Goal: Information Seeking & Learning: Learn about a topic

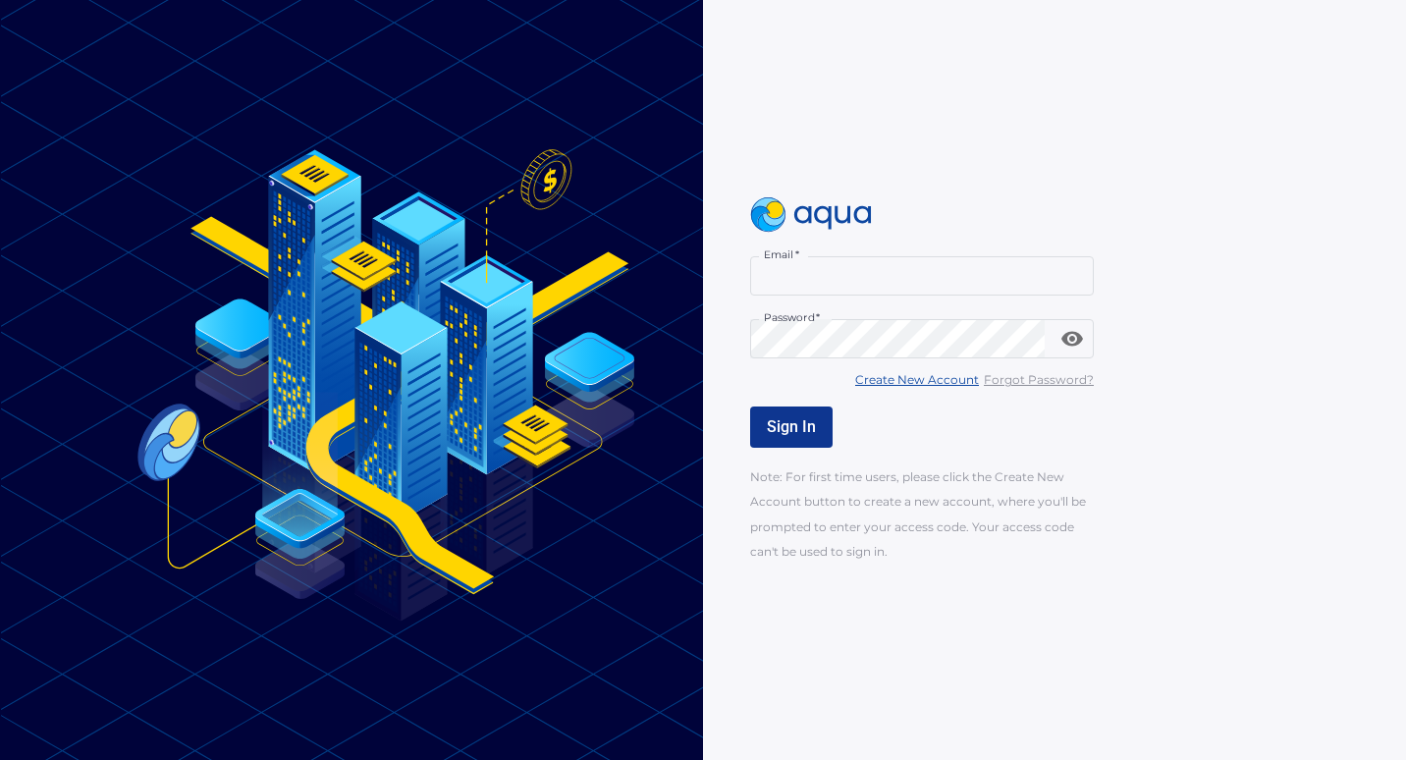
type input "**********"
click at [817, 424] on button "Sign In" at bounding box center [791, 426] width 82 height 41
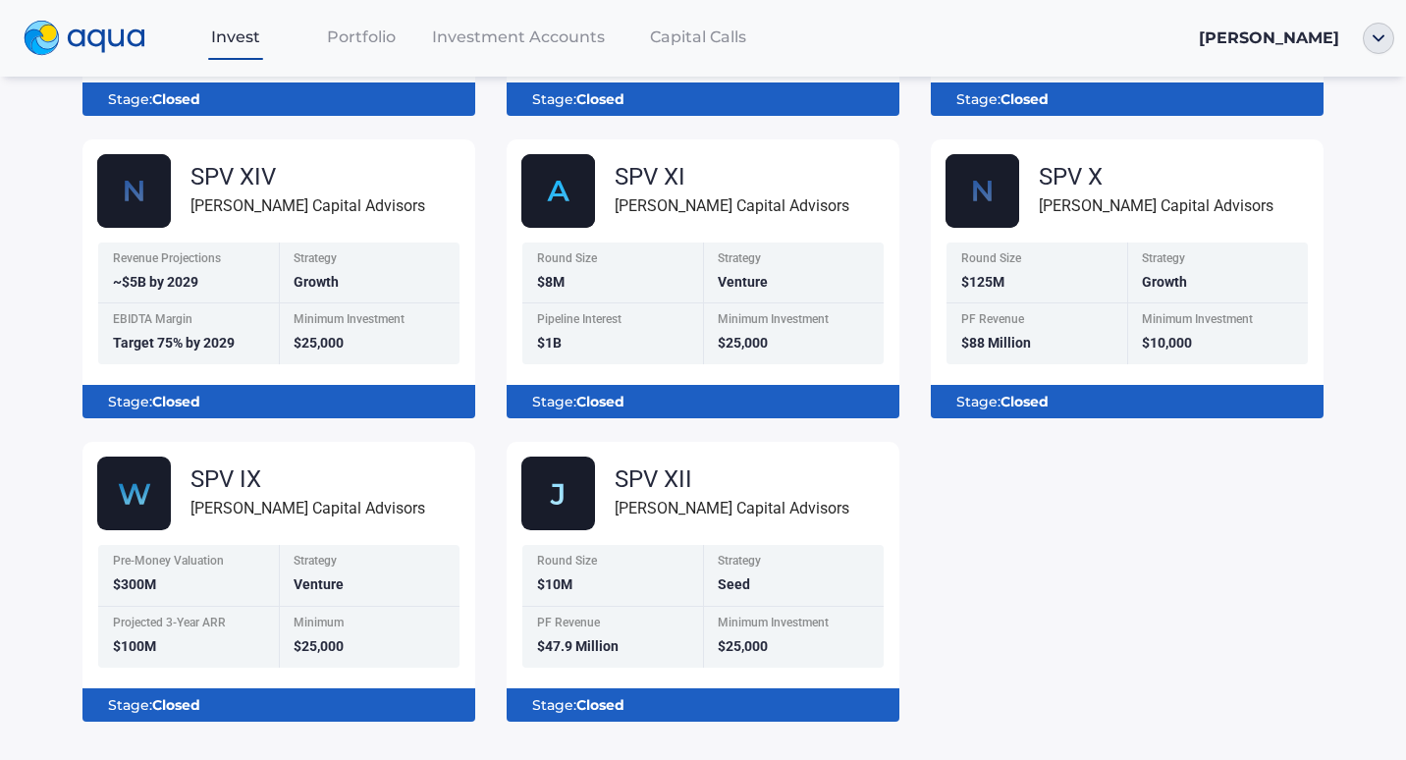
scroll to position [500, 0]
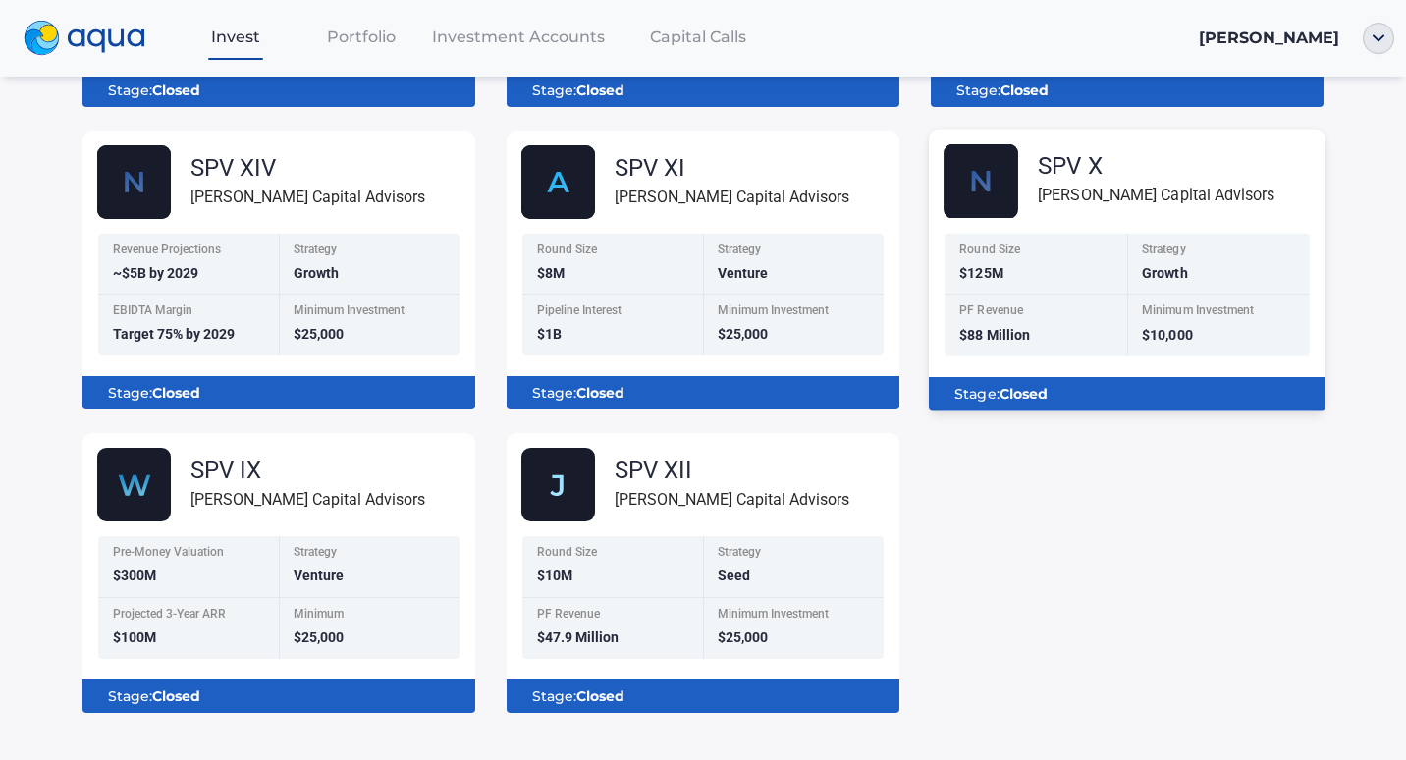
click at [1076, 176] on div "SPV X" at bounding box center [1156, 166] width 237 height 24
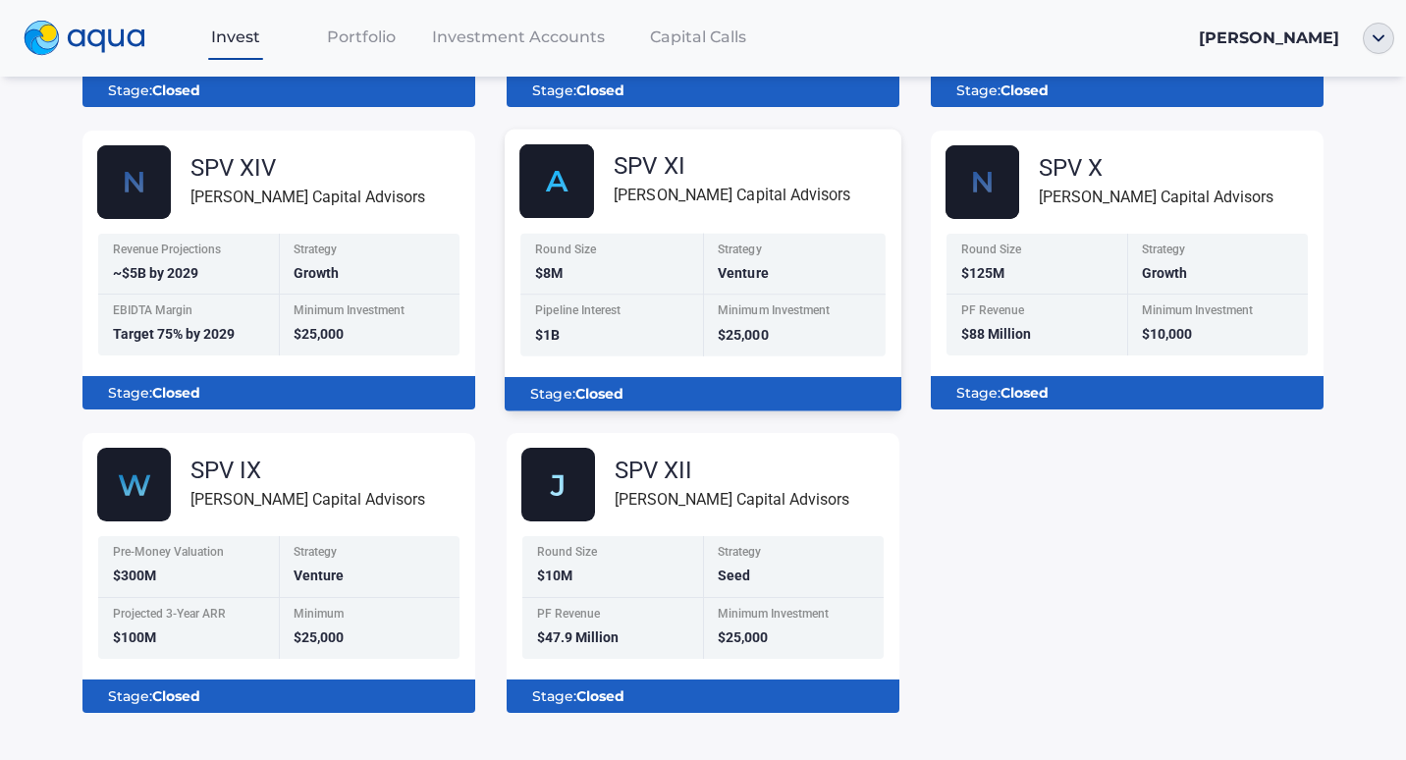
click at [700, 197] on div "[PERSON_NAME] Capital Advisors" at bounding box center [732, 196] width 237 height 25
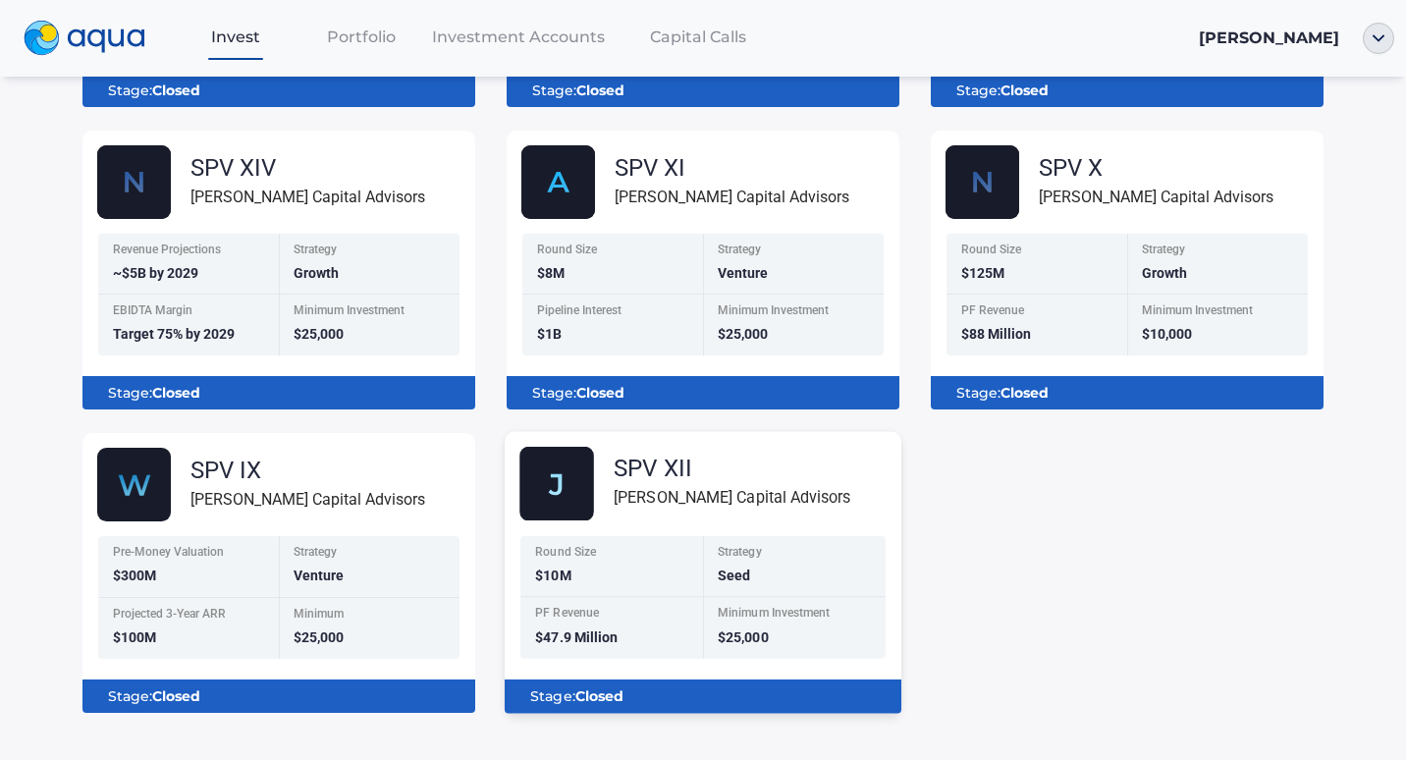
click at [666, 499] on div "[PERSON_NAME] Capital Advisors" at bounding box center [732, 498] width 237 height 25
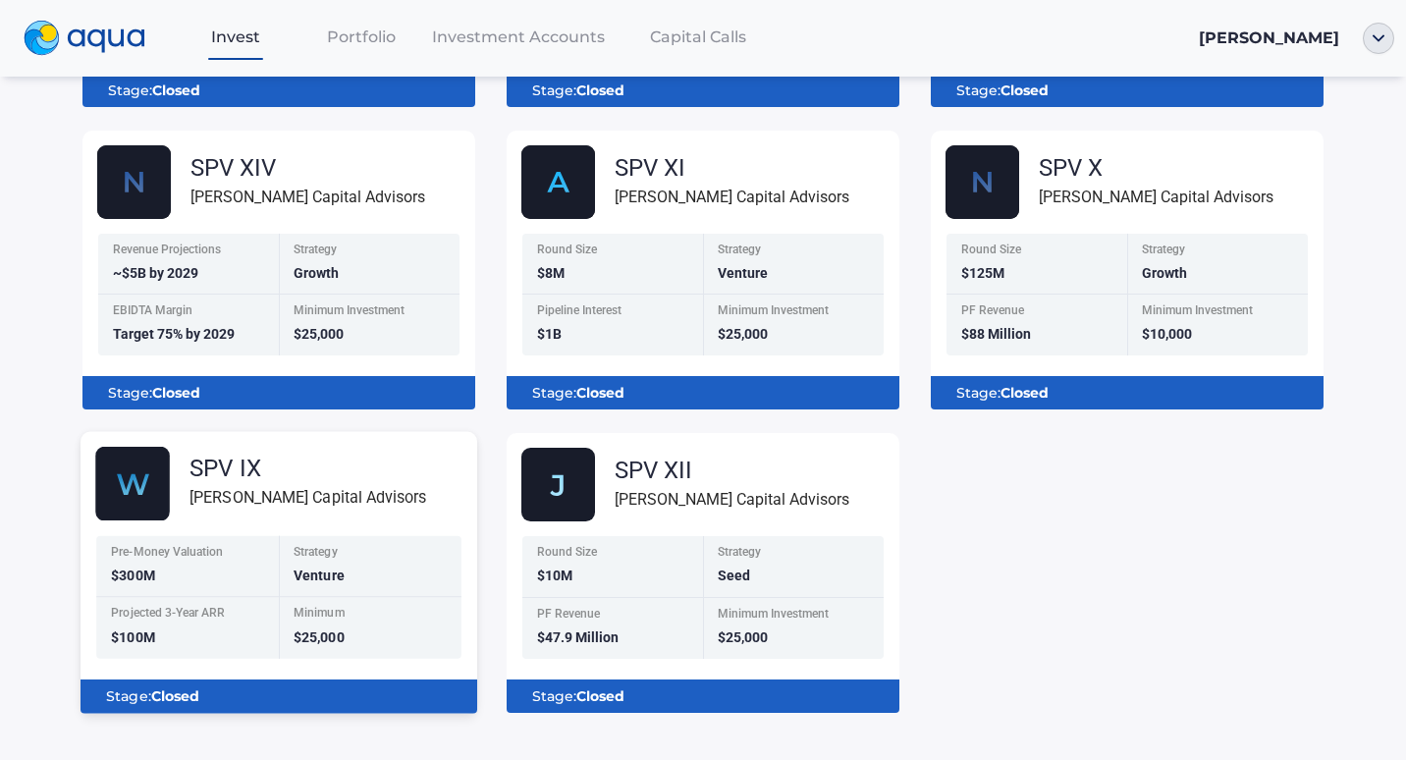
click at [308, 500] on div "[PERSON_NAME] Capital Advisors" at bounding box center [307, 498] width 237 height 25
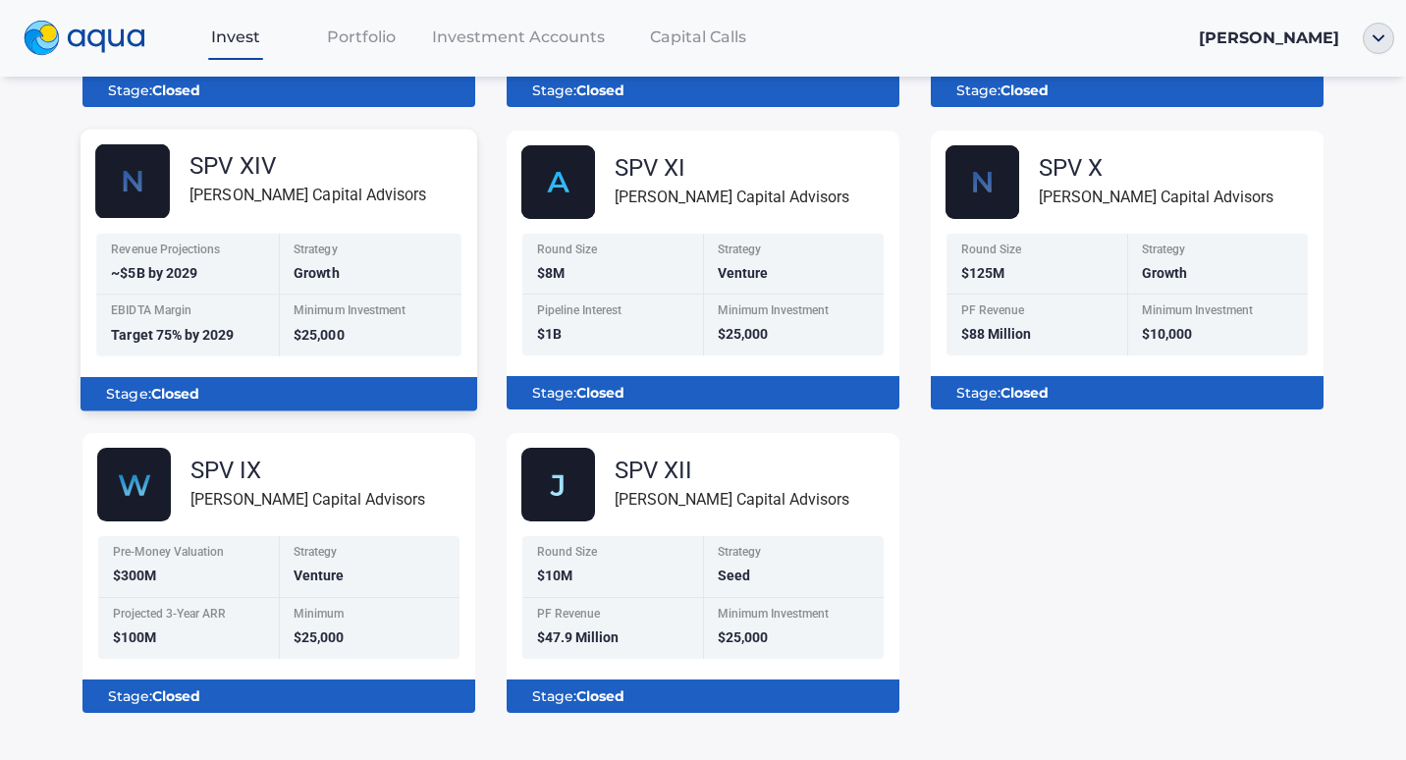
click at [293, 191] on div "[PERSON_NAME] Capital Advisors" at bounding box center [307, 196] width 237 height 25
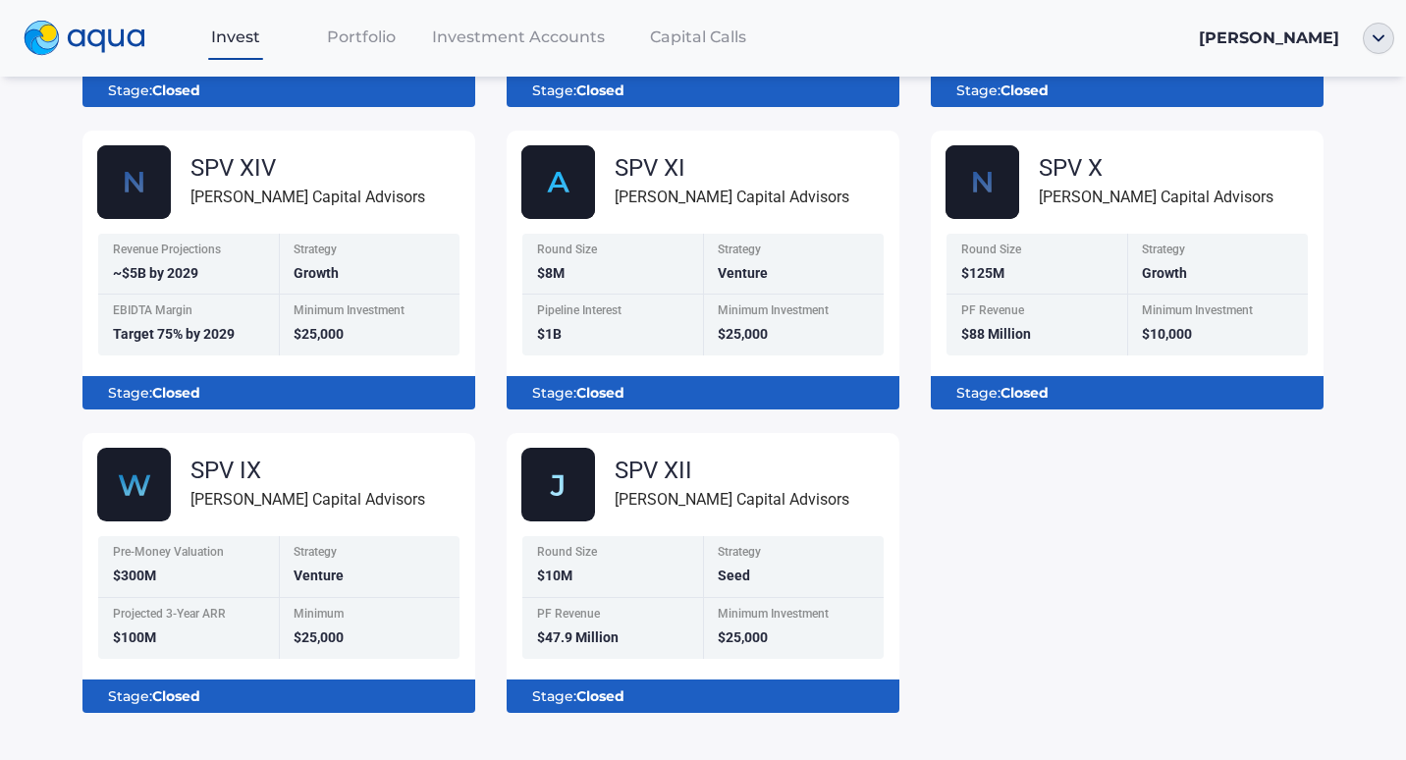
click at [339, 40] on span "Portfolio" at bounding box center [361, 36] width 69 height 19
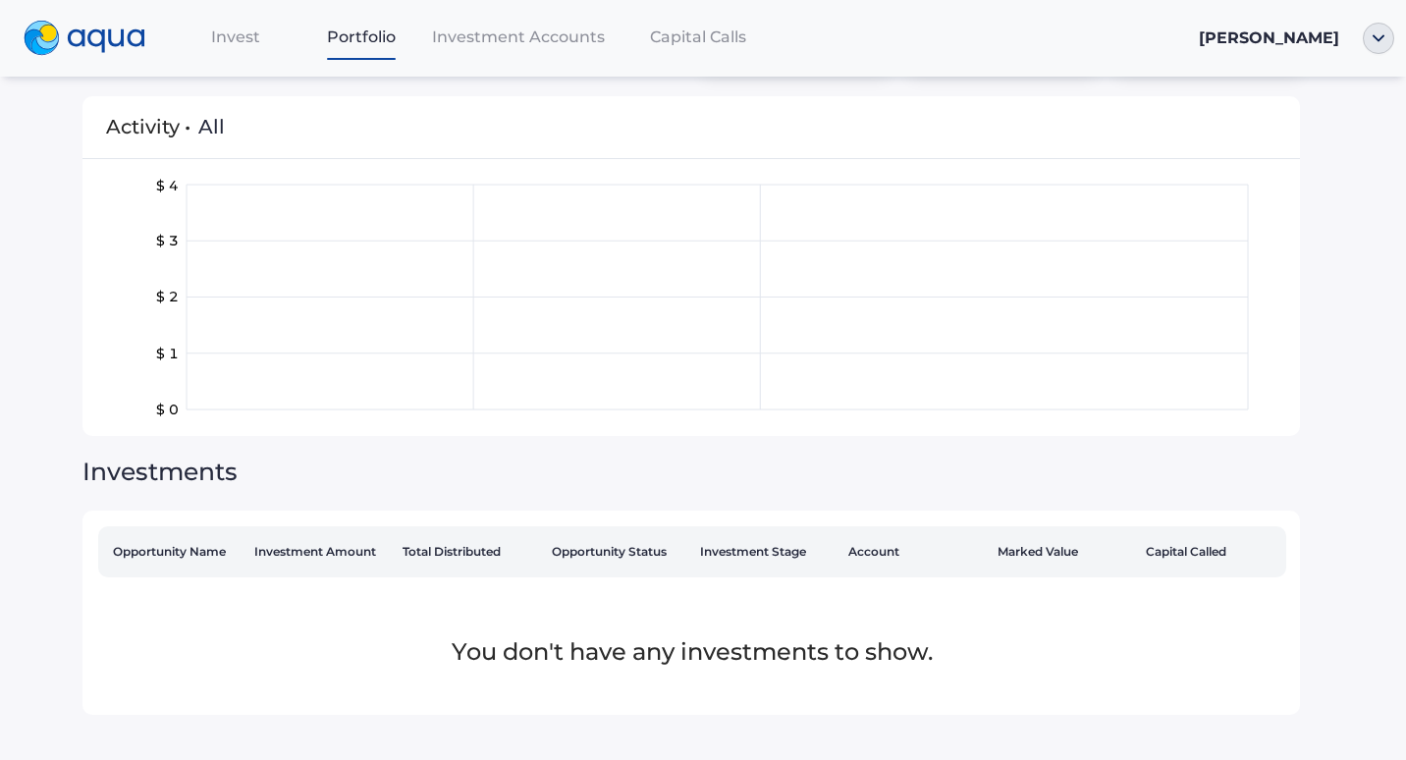
scroll to position [33, 0]
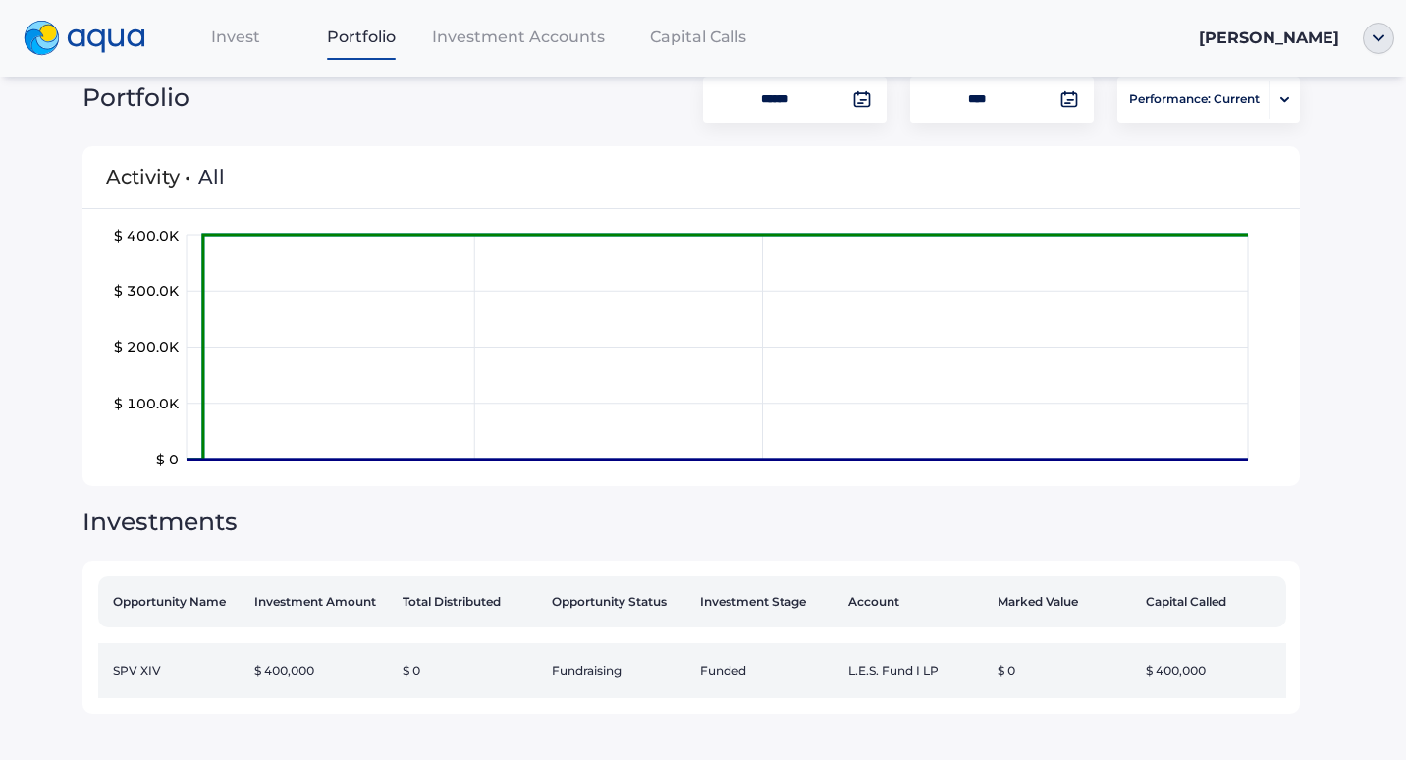
click at [146, 668] on td "SPV XIV" at bounding box center [172, 670] width 148 height 55
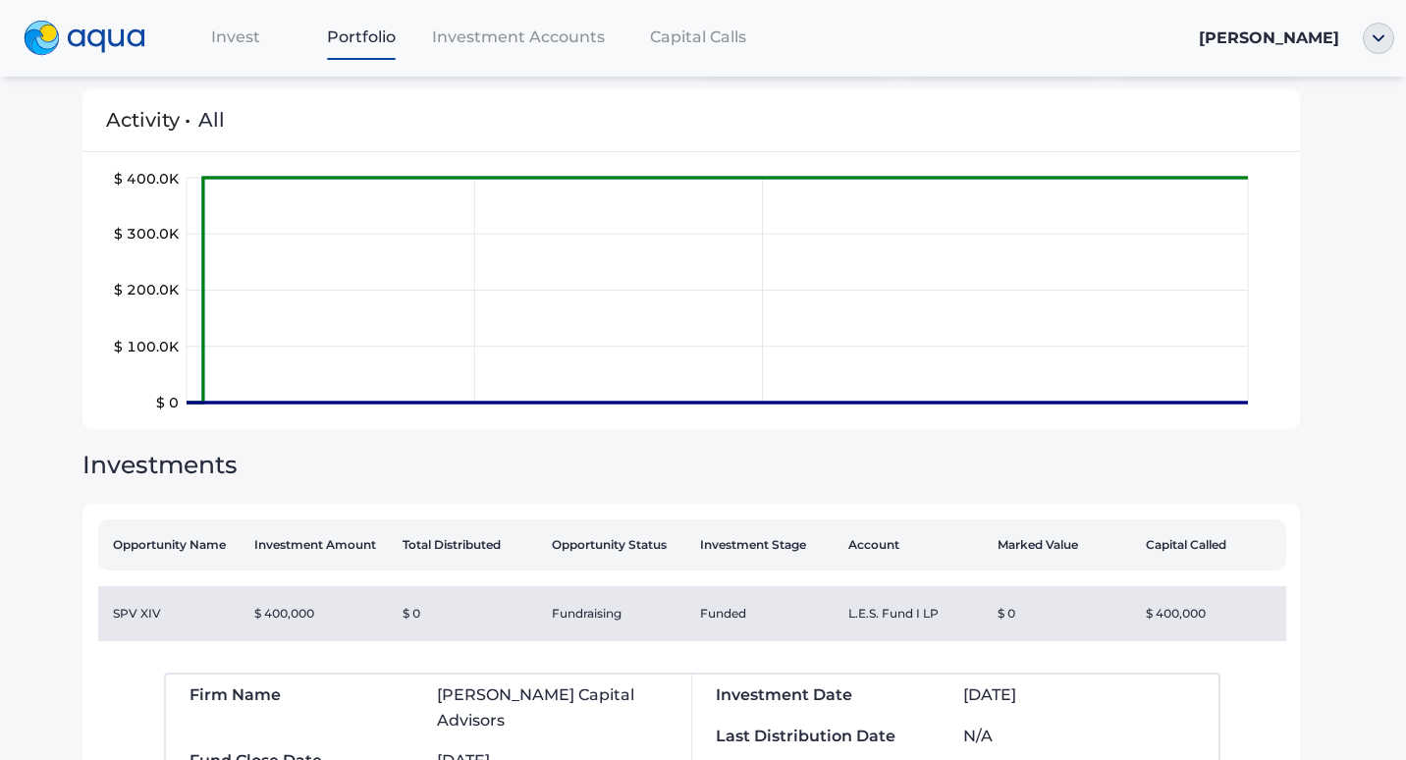
scroll to position [196, 0]
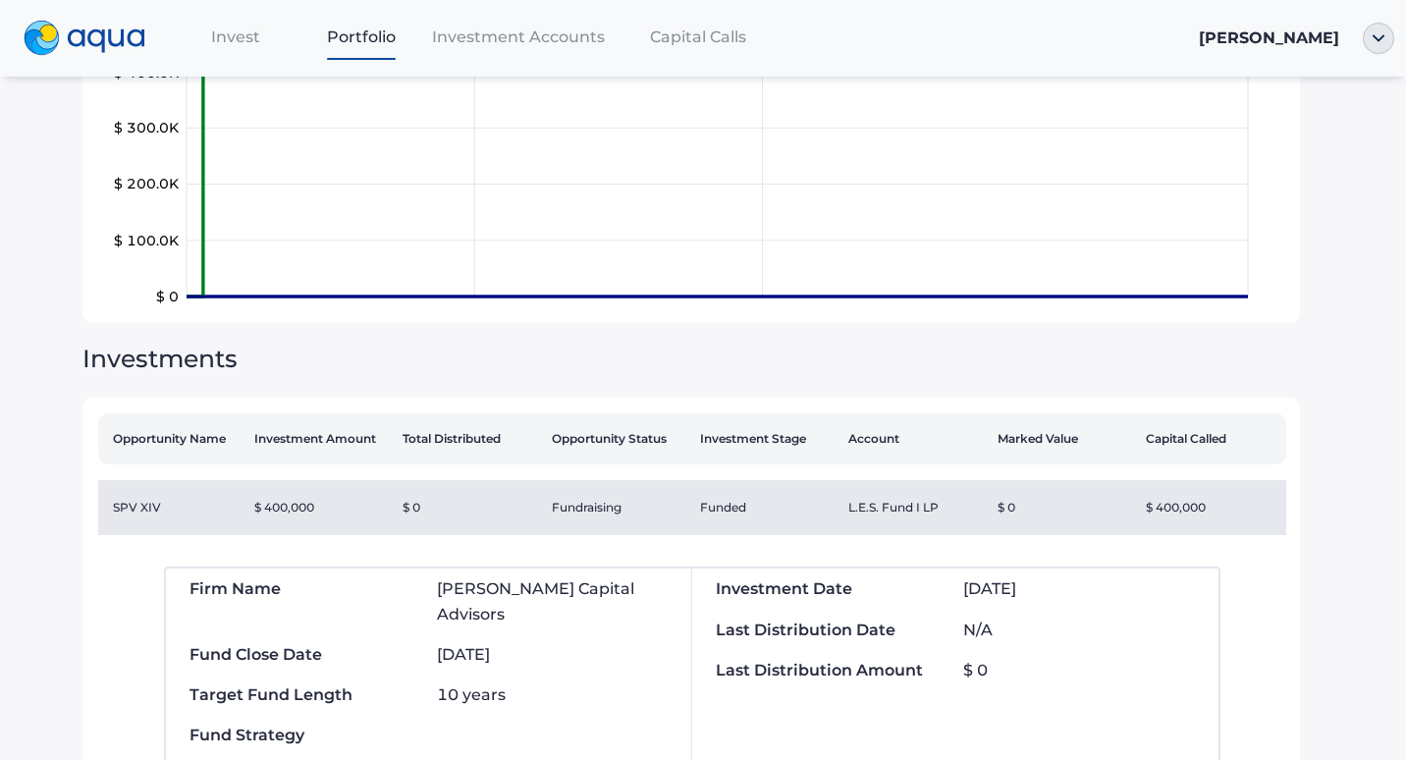
click at [580, 442] on th "Opportunity Status" at bounding box center [618, 438] width 148 height 51
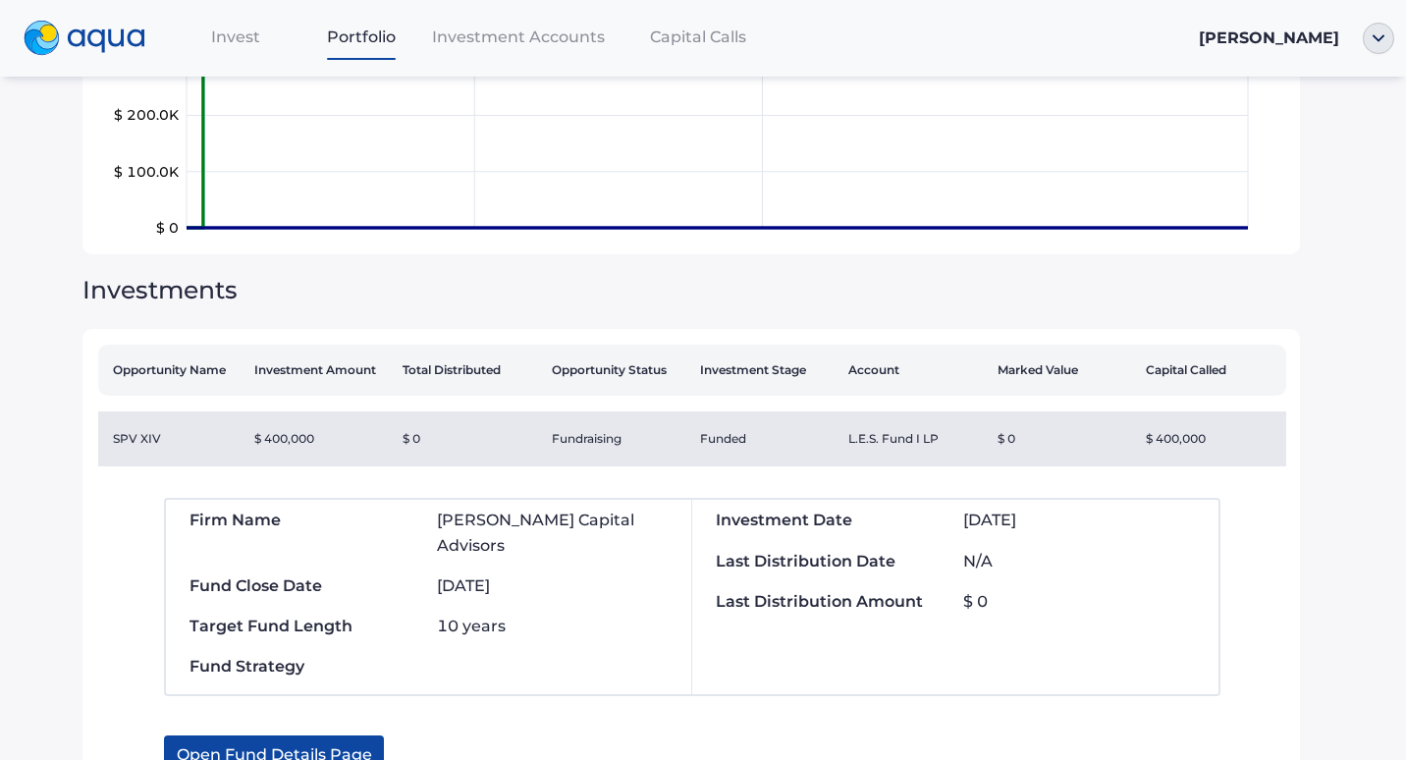
scroll to position [295, 0]
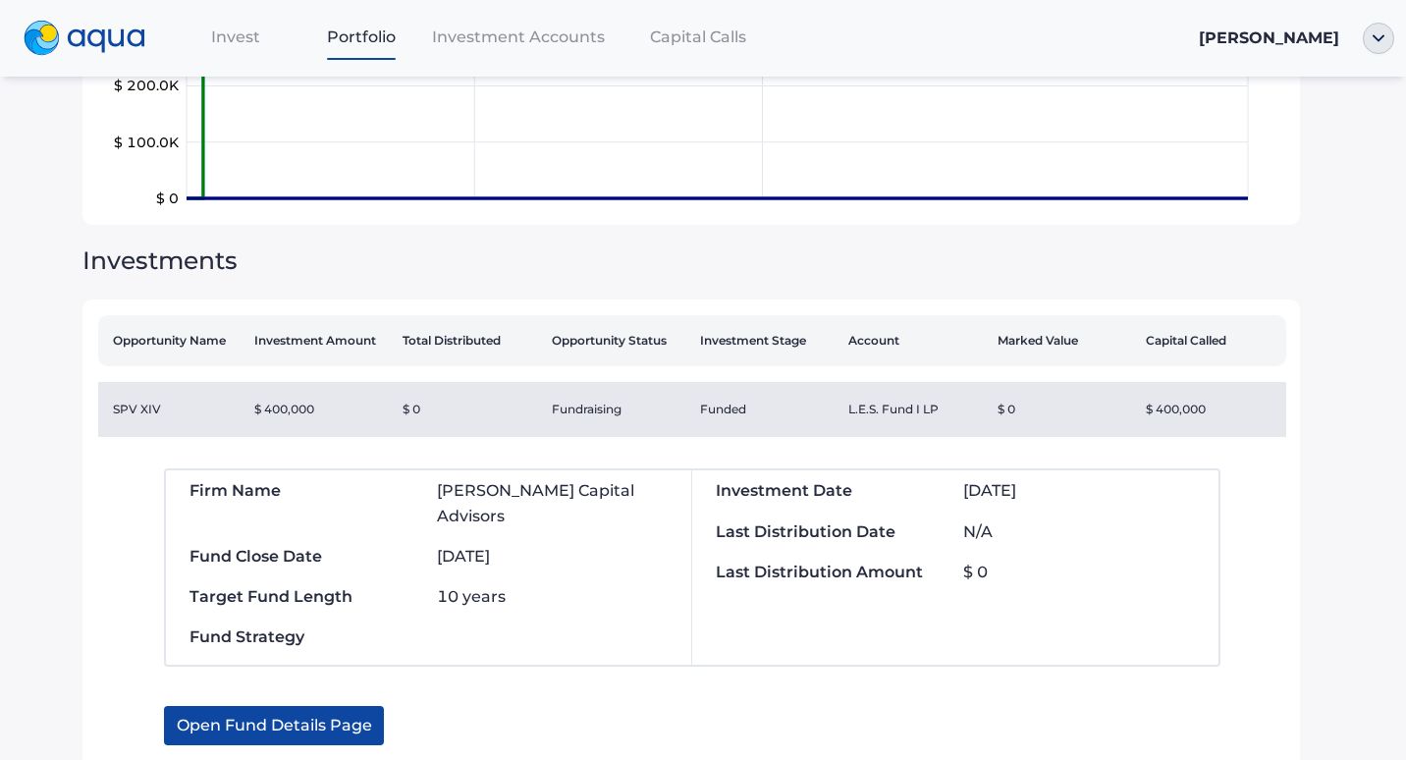
click at [482, 547] on span "[DATE]" at bounding box center [463, 556] width 53 height 19
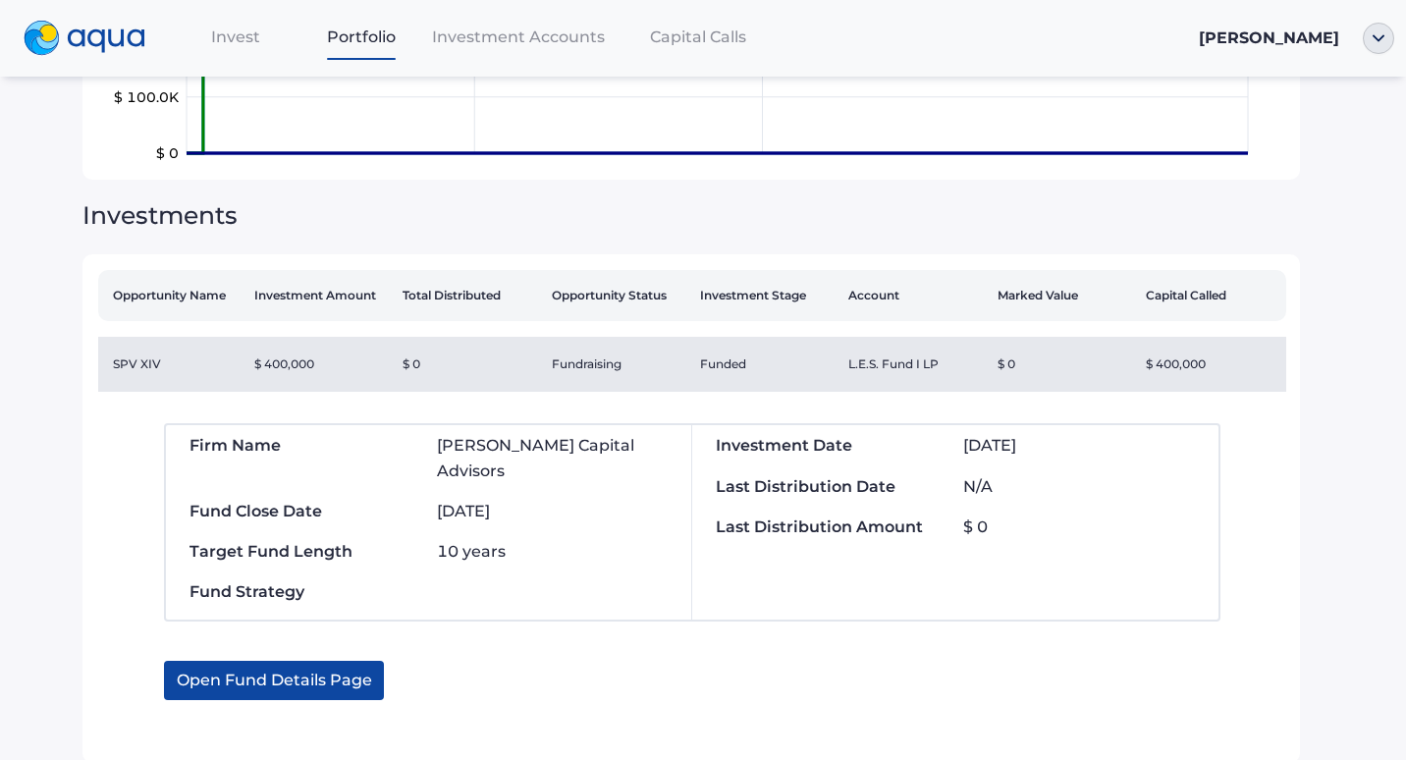
scroll to position [364, 0]
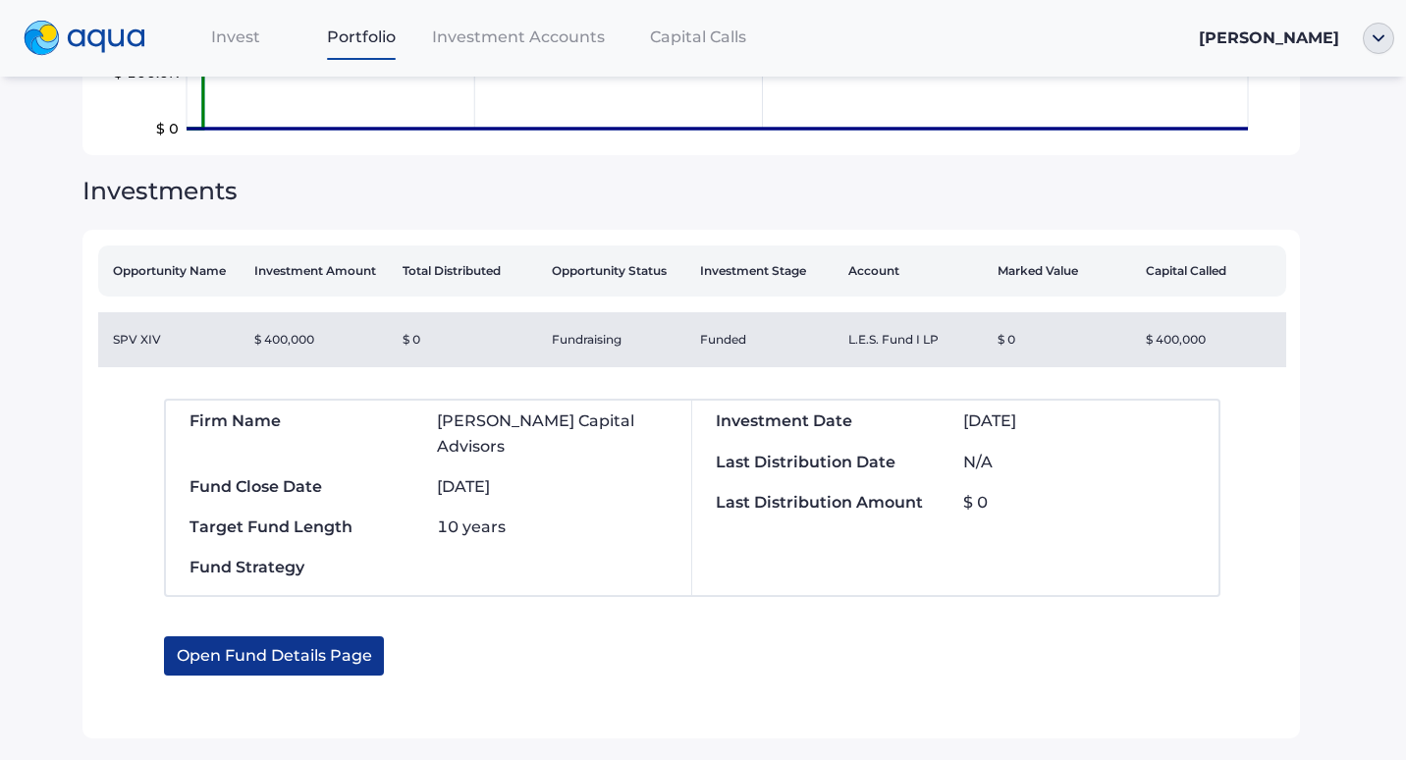
click at [303, 636] on span "Open Fund Details Page" at bounding box center [274, 655] width 195 height 39
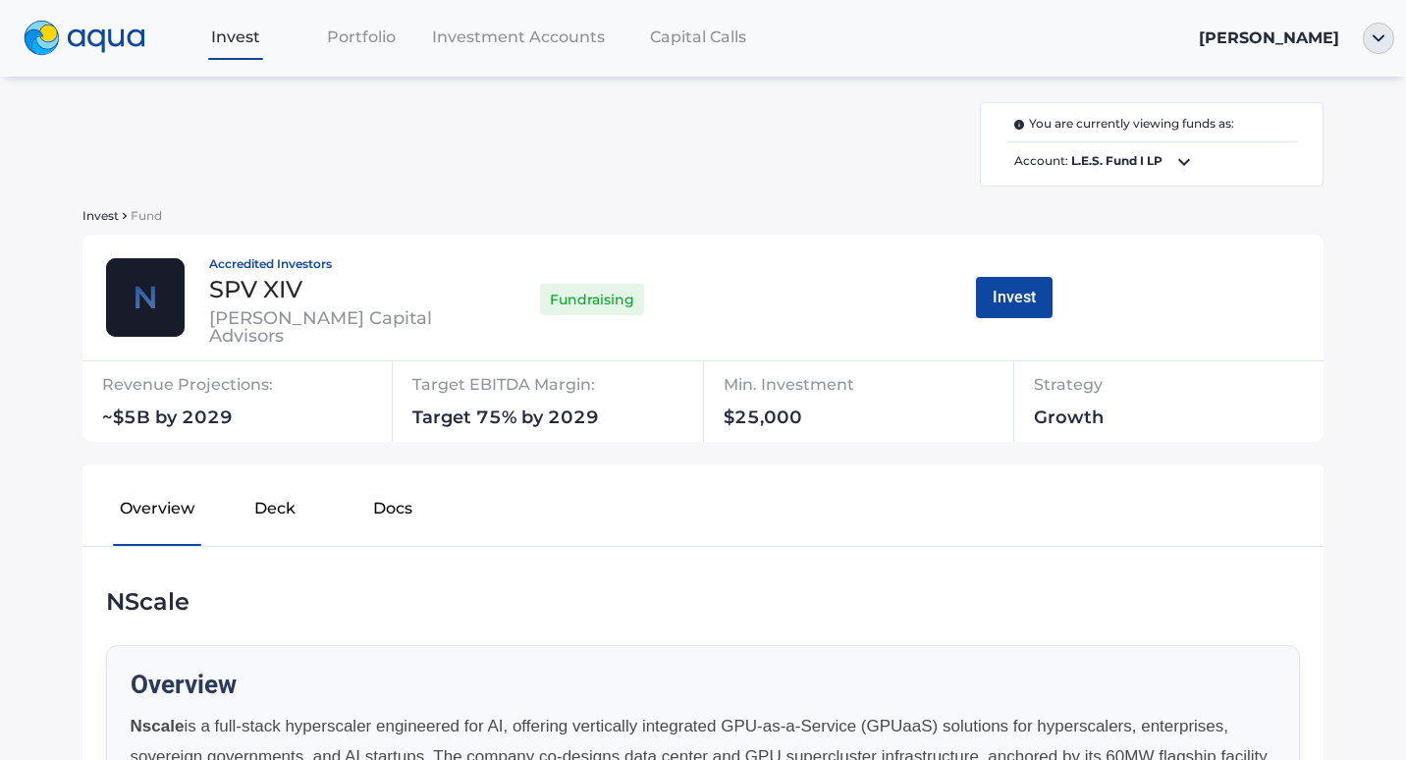
click at [275, 505] on button "Deck" at bounding box center [275, 512] width 118 height 63
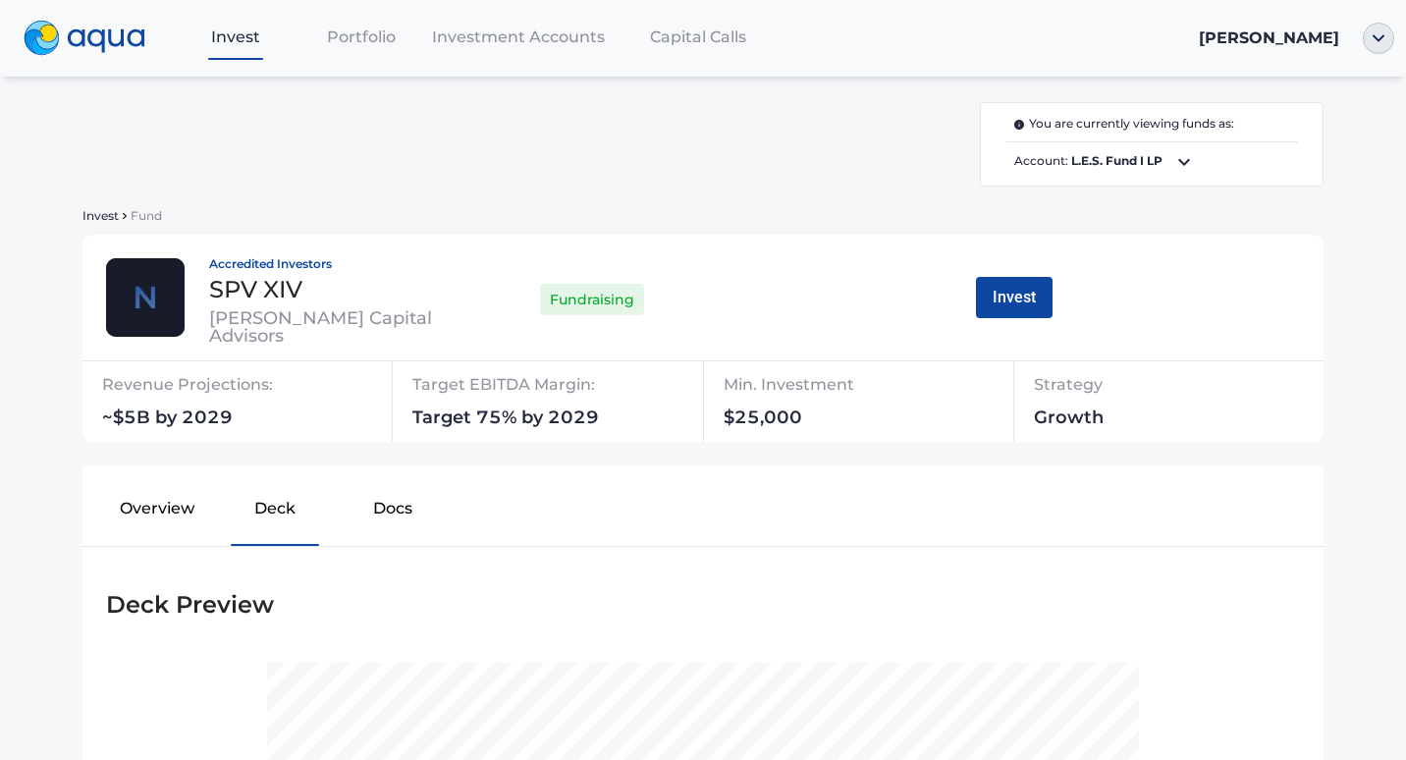
click at [405, 505] on button "Docs" at bounding box center [393, 512] width 118 height 63
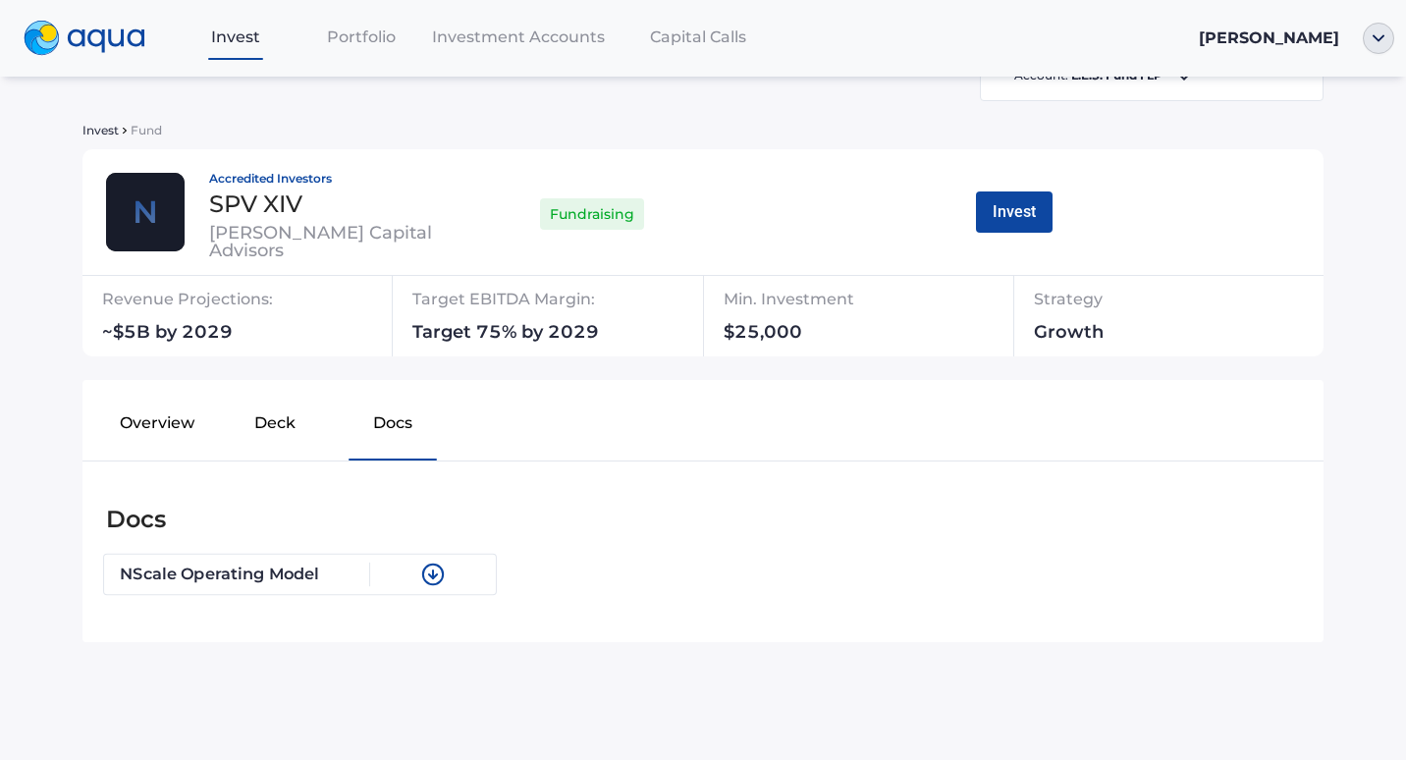
click at [428, 565] on img at bounding box center [433, 575] width 24 height 24
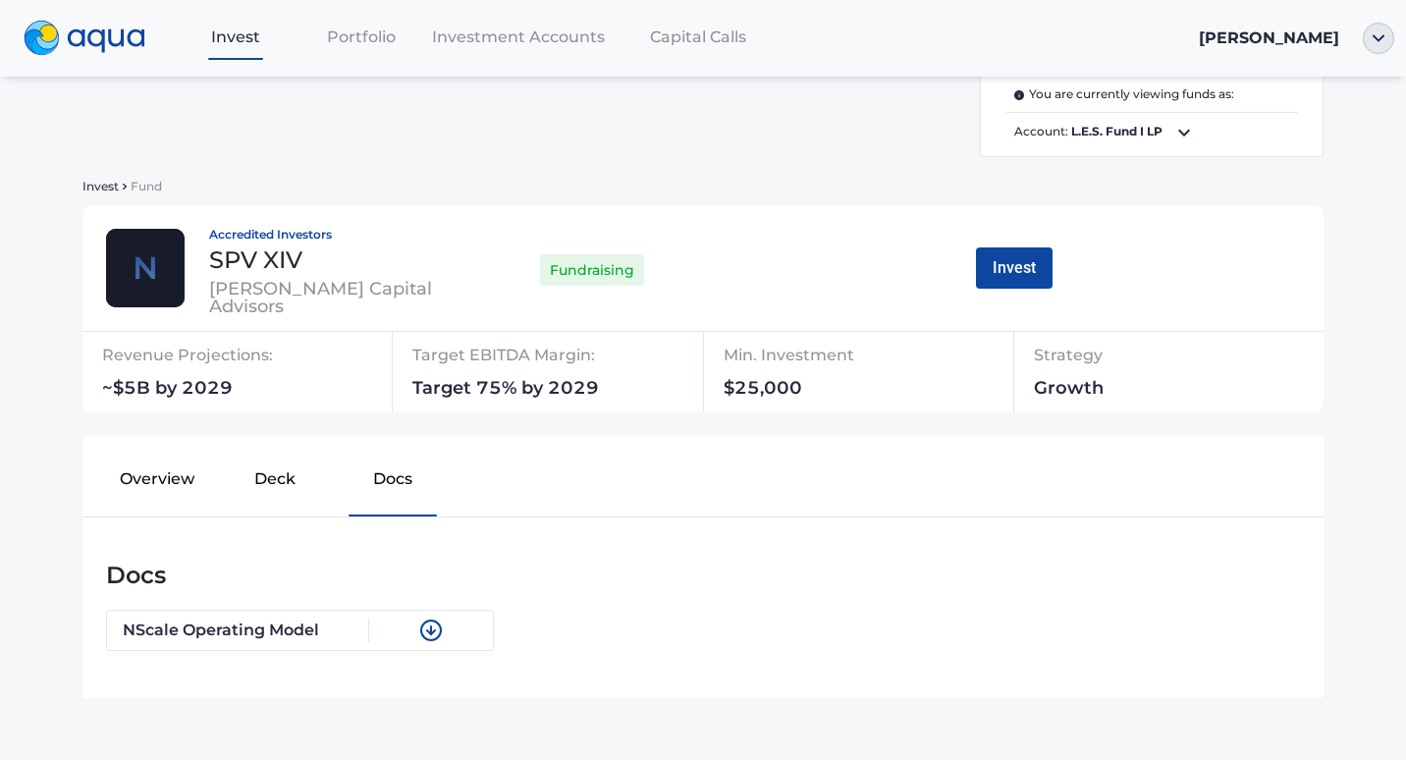
scroll to position [0, 0]
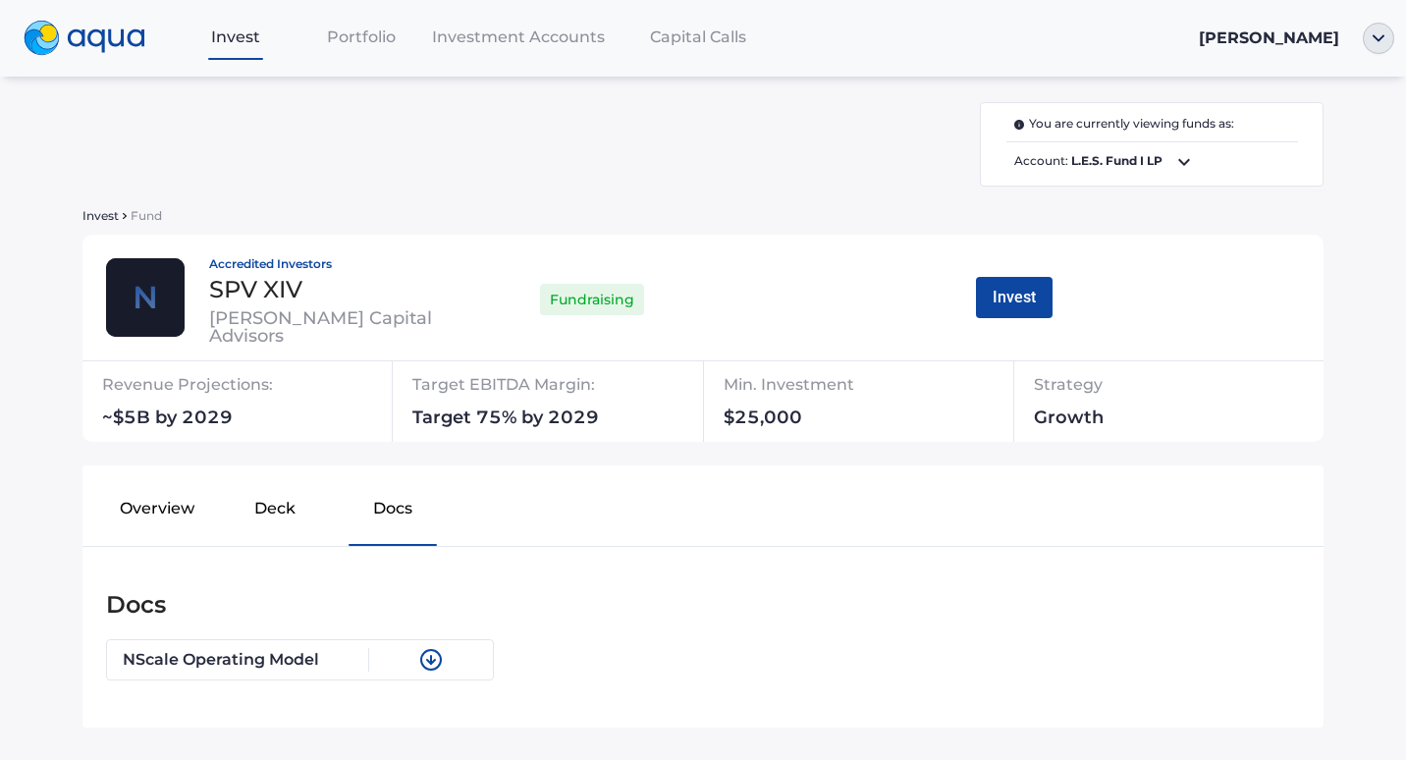
click at [1053, 153] on span "Account: L.E.S. Fund I LP" at bounding box center [1152, 162] width 293 height 24
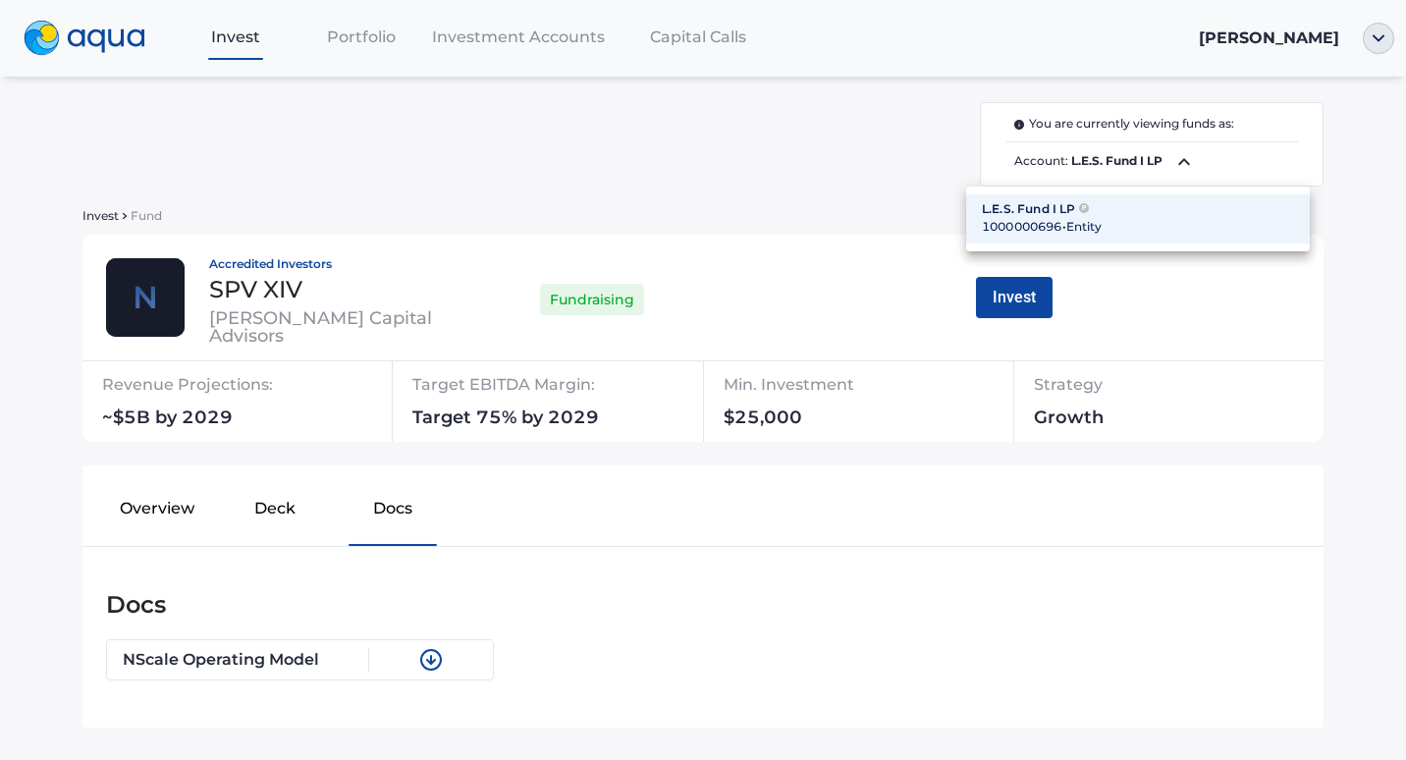
click at [1036, 221] on div "1000000696 • Entity" at bounding box center [1138, 227] width 312 height 18
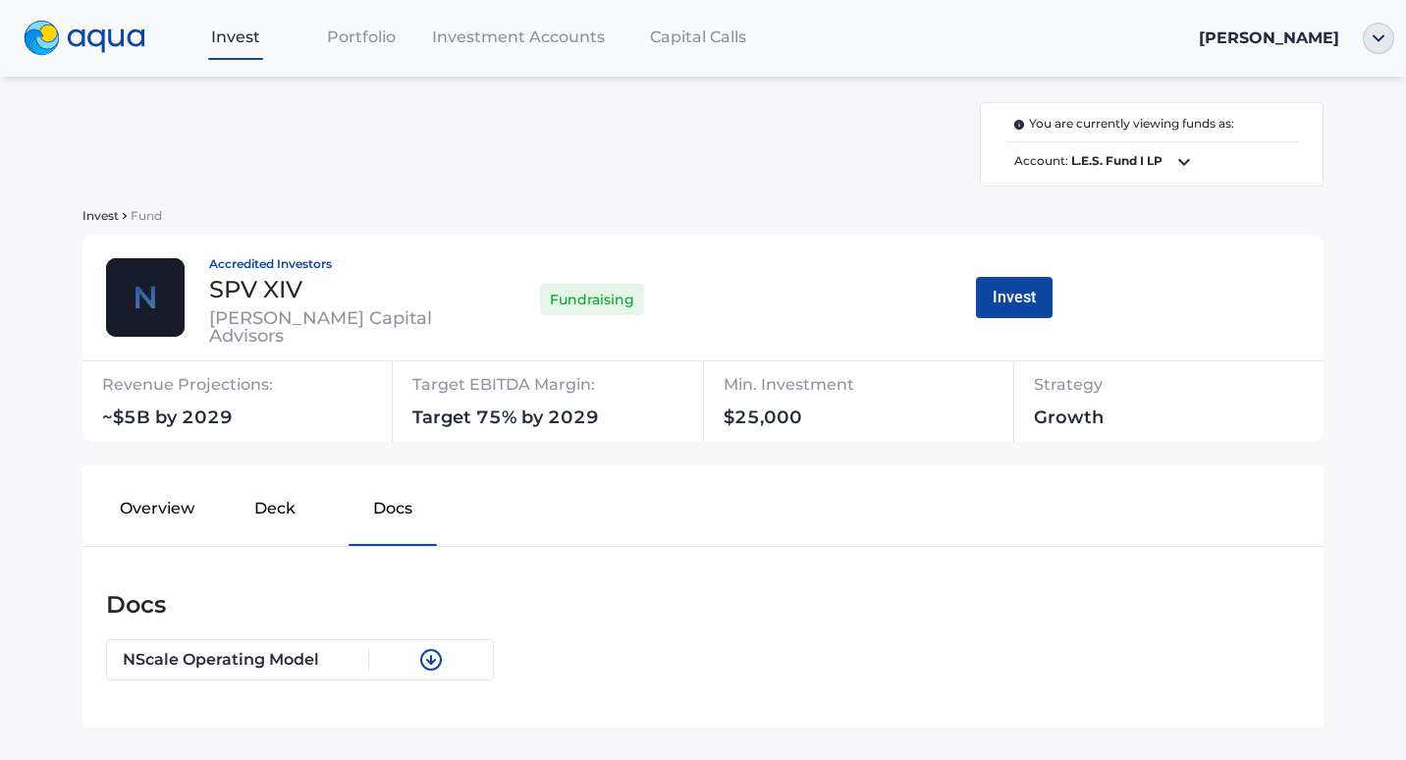
click at [681, 29] on span "Capital Calls" at bounding box center [698, 36] width 96 height 19
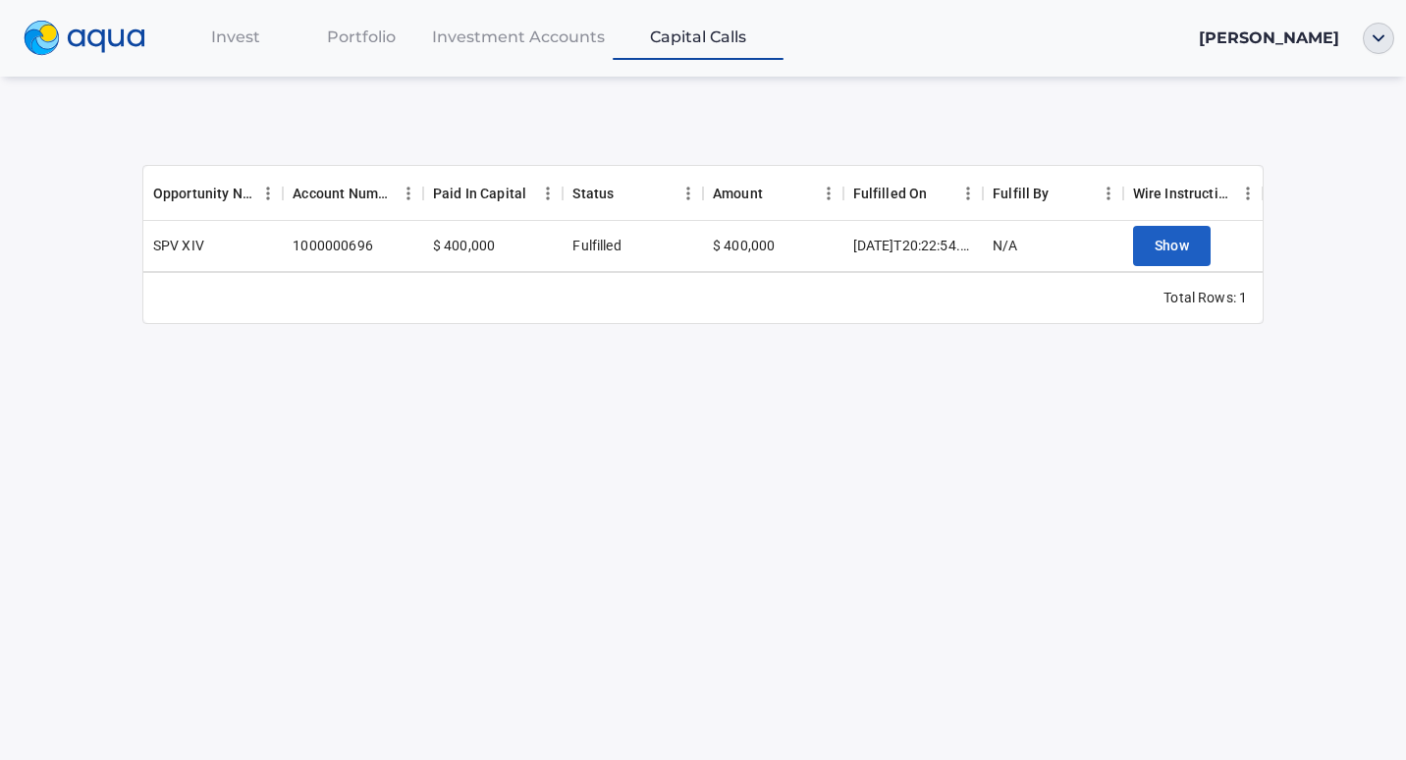
click at [192, 244] on div "SPV XIV" at bounding box center [178, 246] width 51 height 20
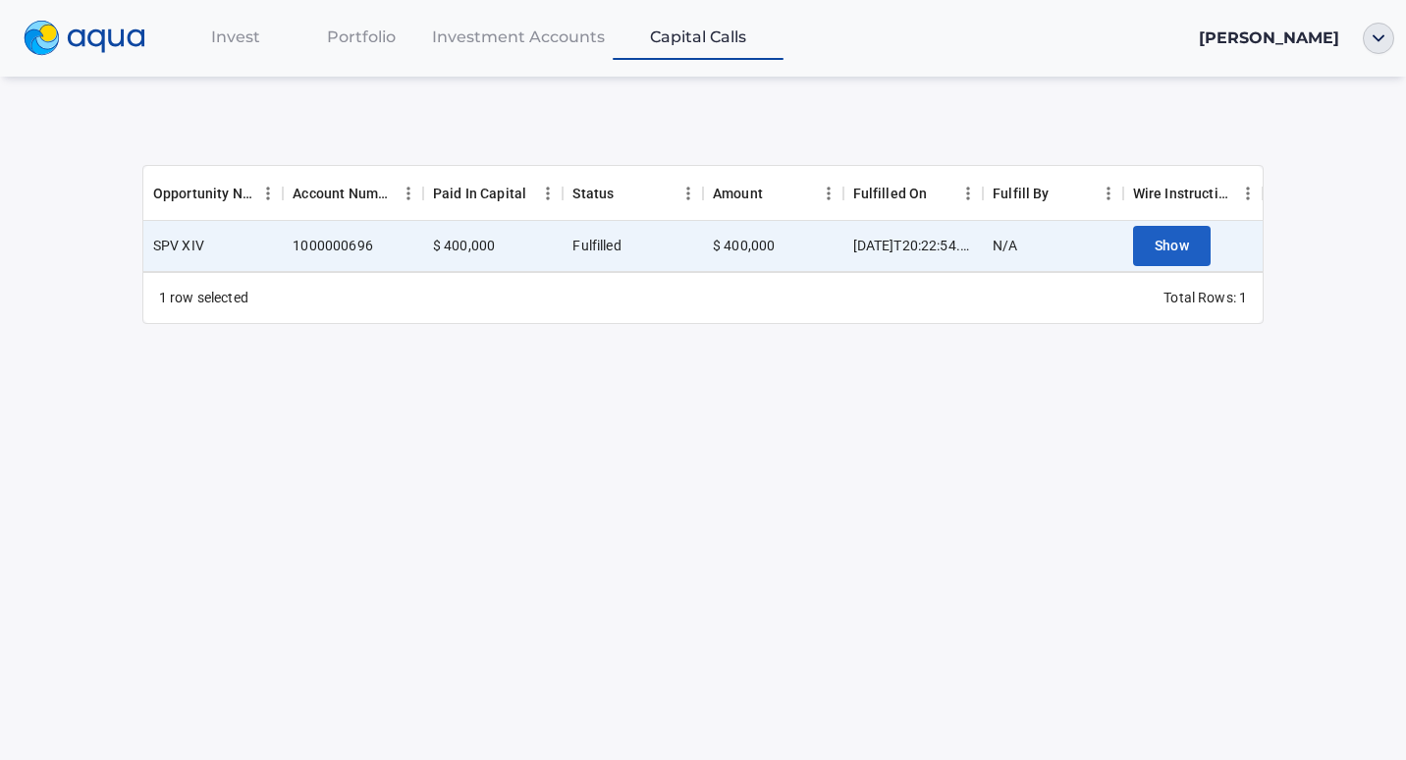
click at [391, 38] on span "Portfolio" at bounding box center [361, 36] width 69 height 19
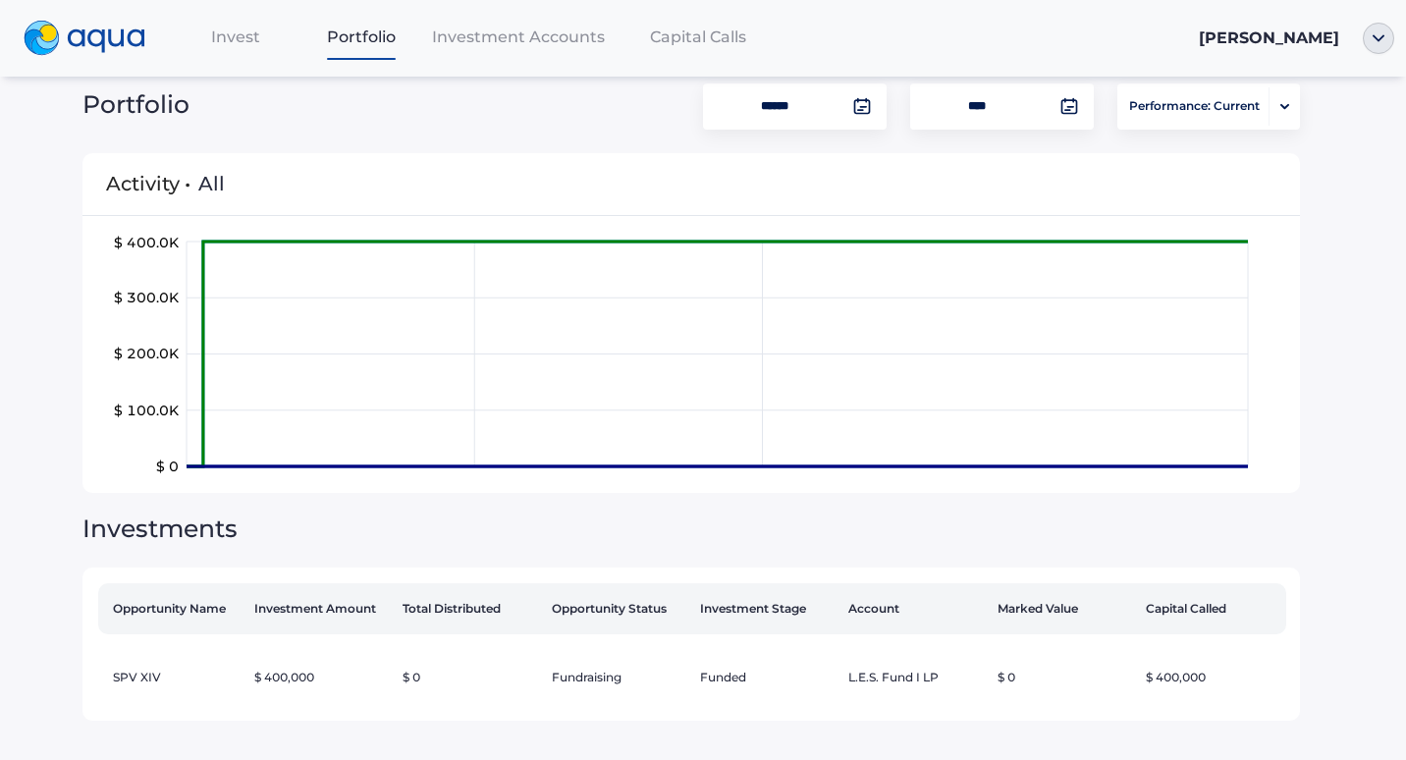
scroll to position [33, 0]
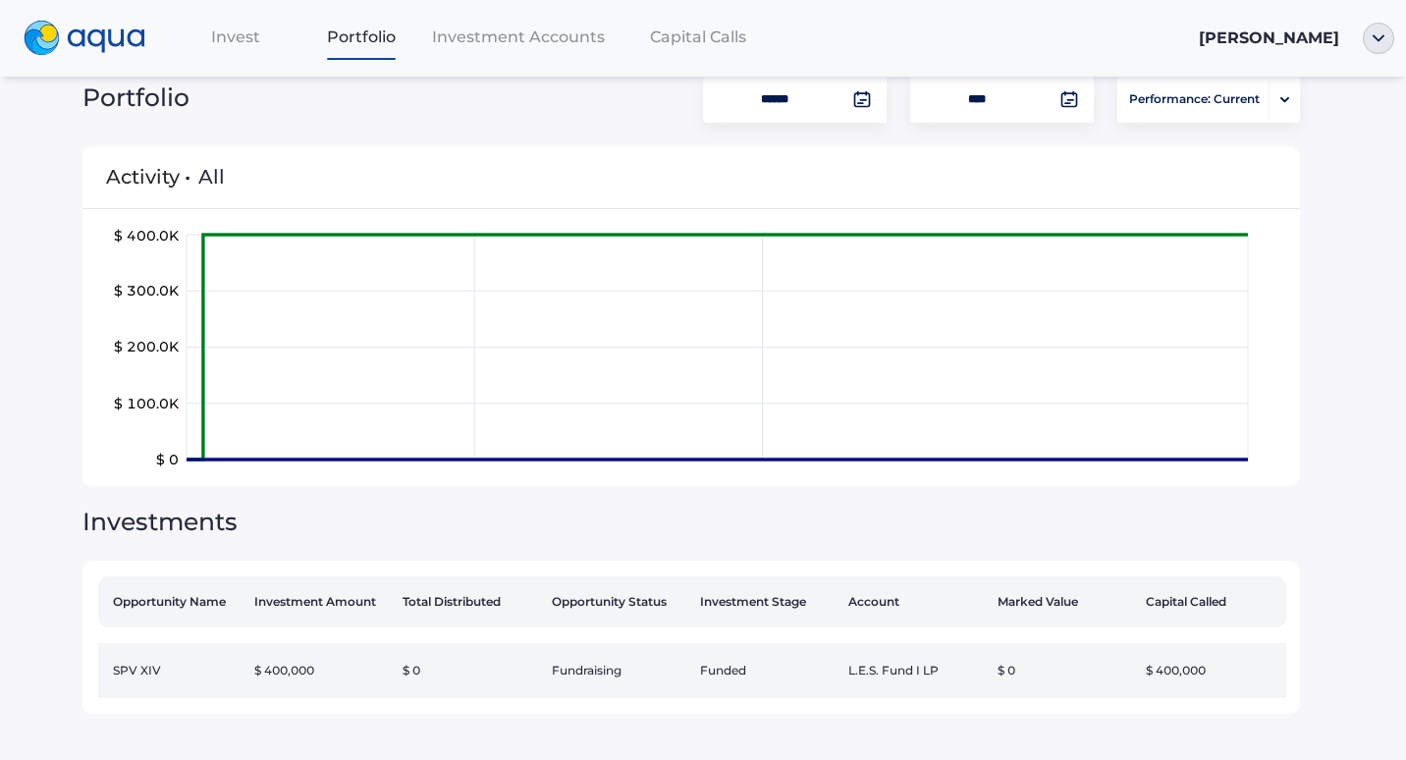
click at [571, 665] on td "Fundraising" at bounding box center [618, 670] width 148 height 55
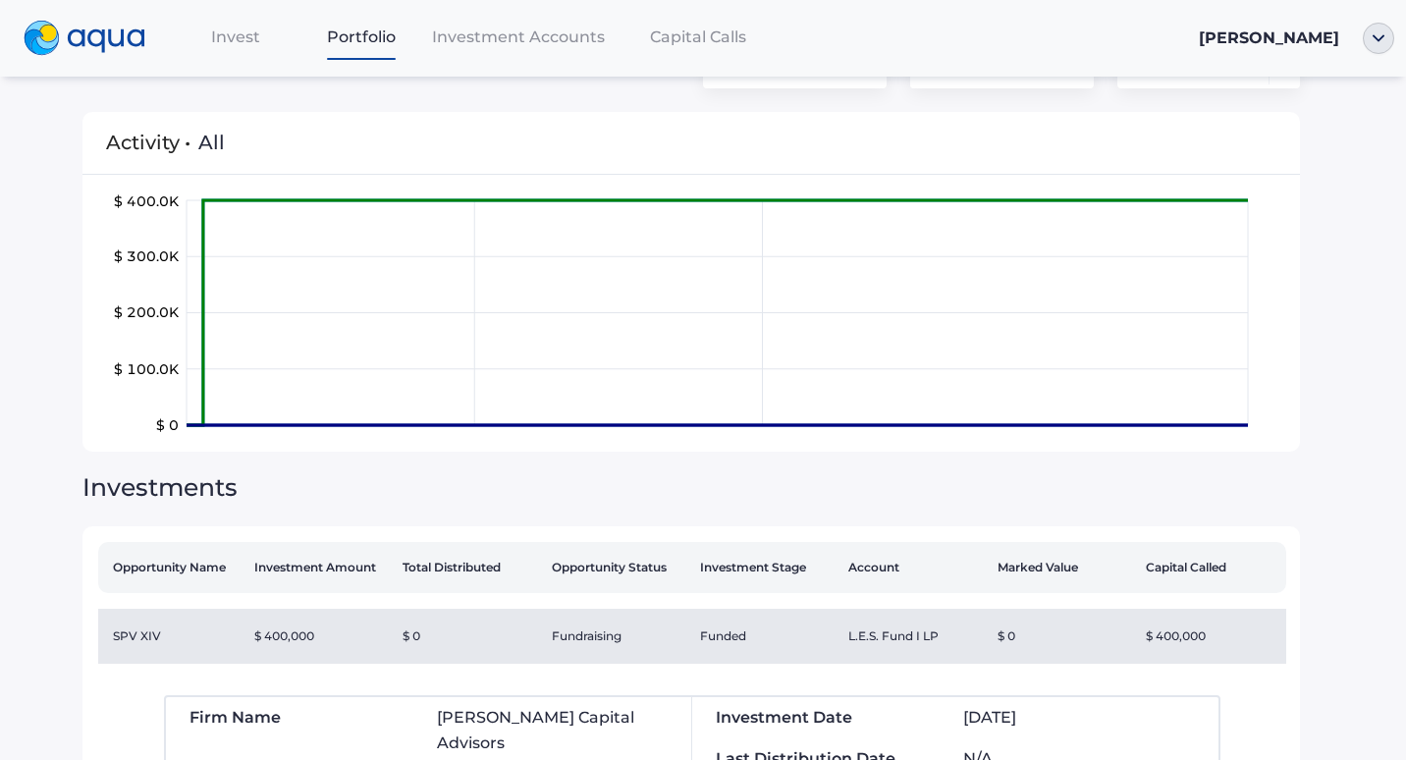
scroll to position [0, 0]
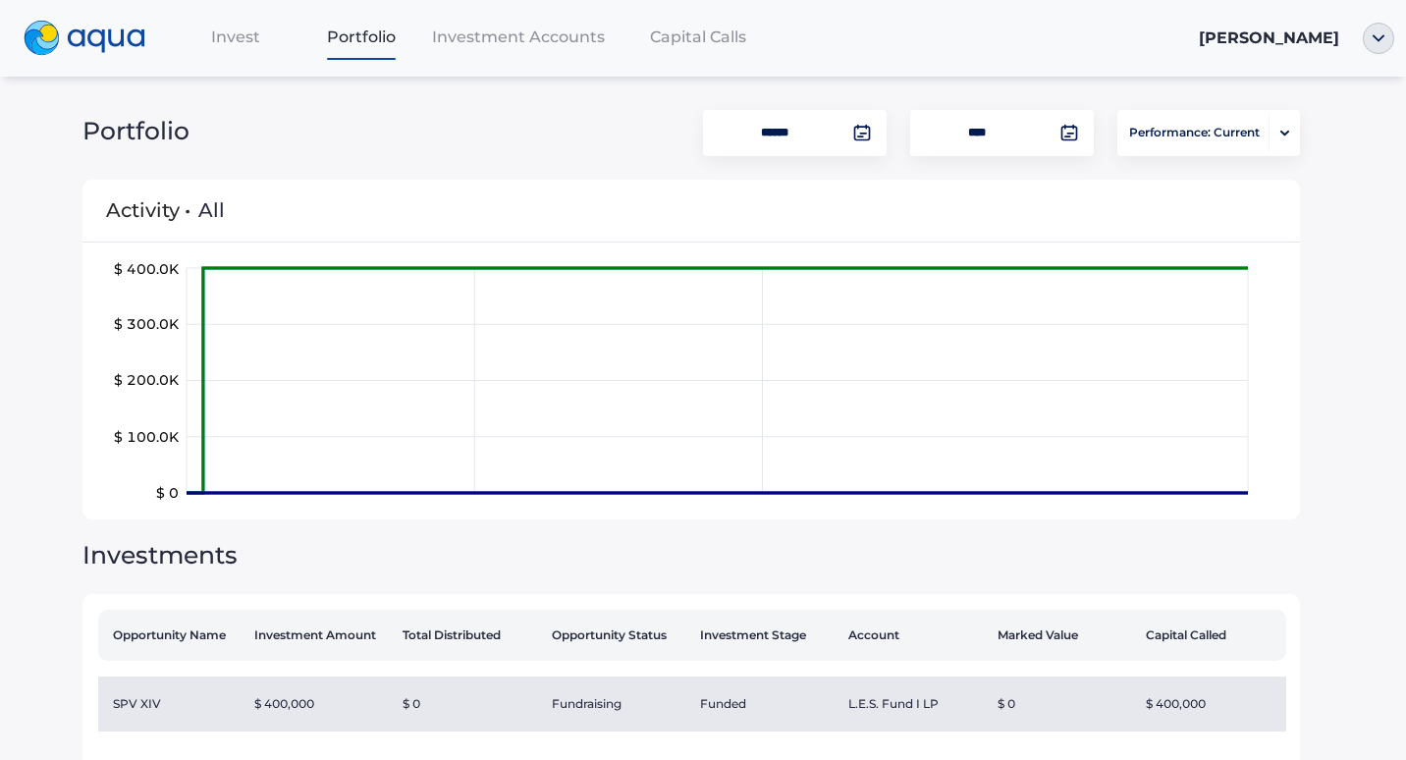
click at [713, 44] on span "Capital Calls" at bounding box center [698, 36] width 96 height 19
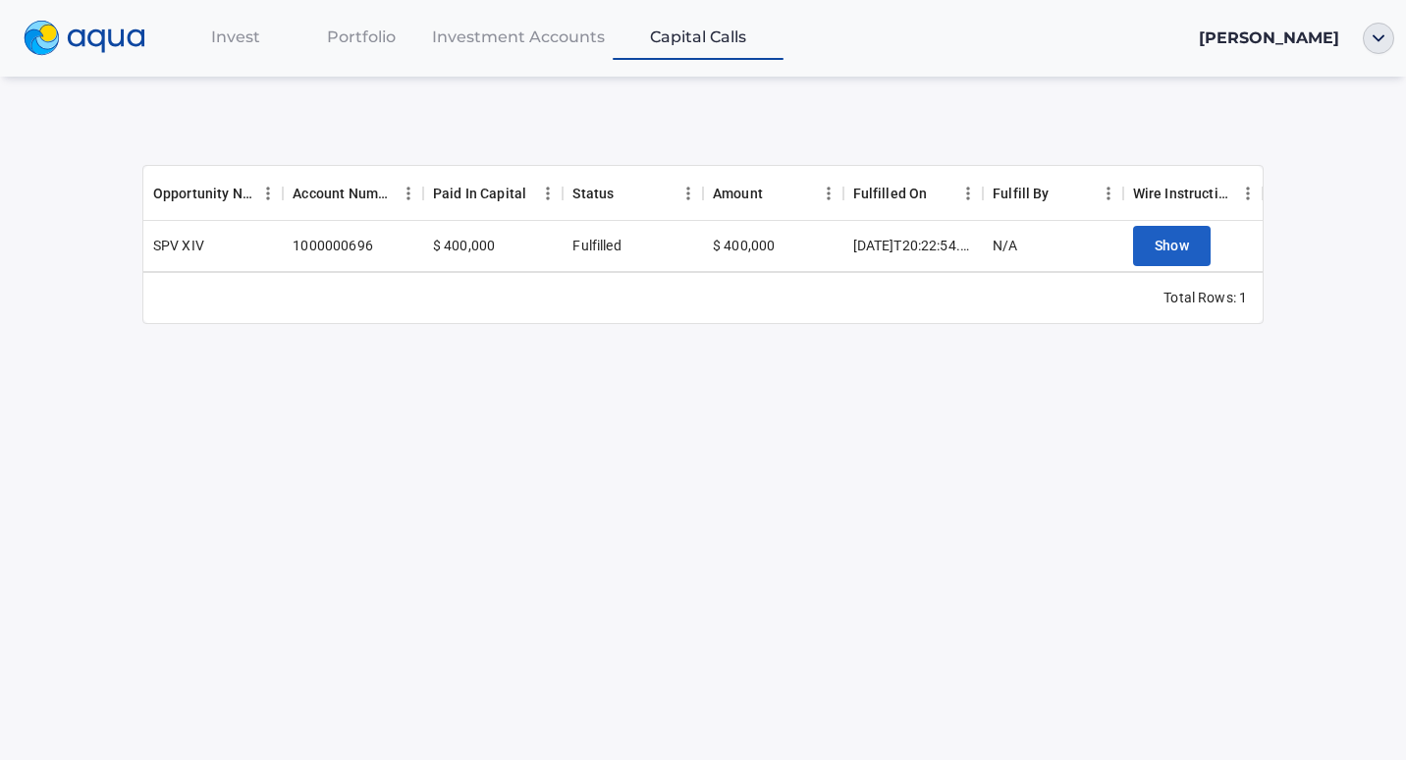
click at [460, 48] on div "Investment Accounts" at bounding box center [518, 37] width 189 height 40
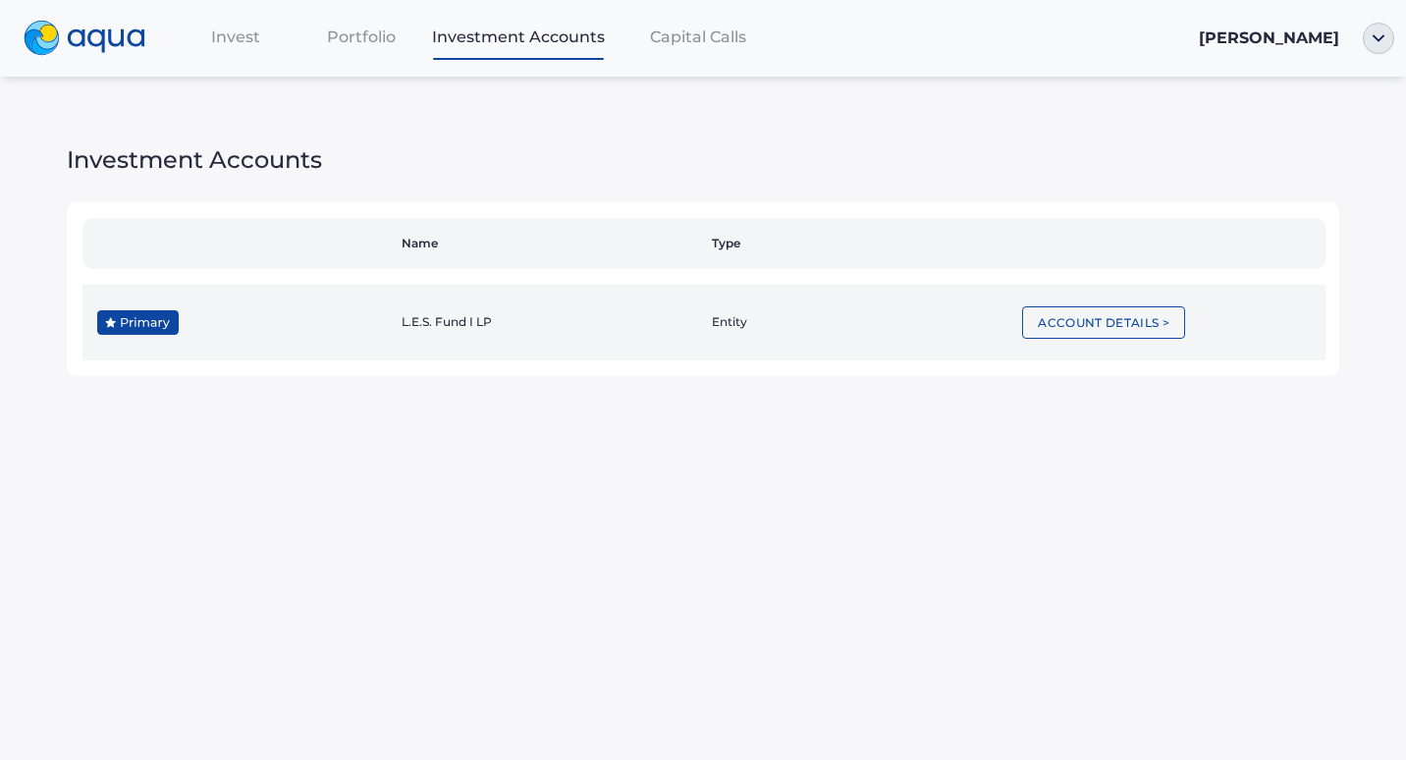
click at [486, 320] on td "L.E.S. Fund I LP" at bounding box center [549, 323] width 310 height 76
click at [1050, 323] on button "Account Details >" at bounding box center [1103, 322] width 163 height 32
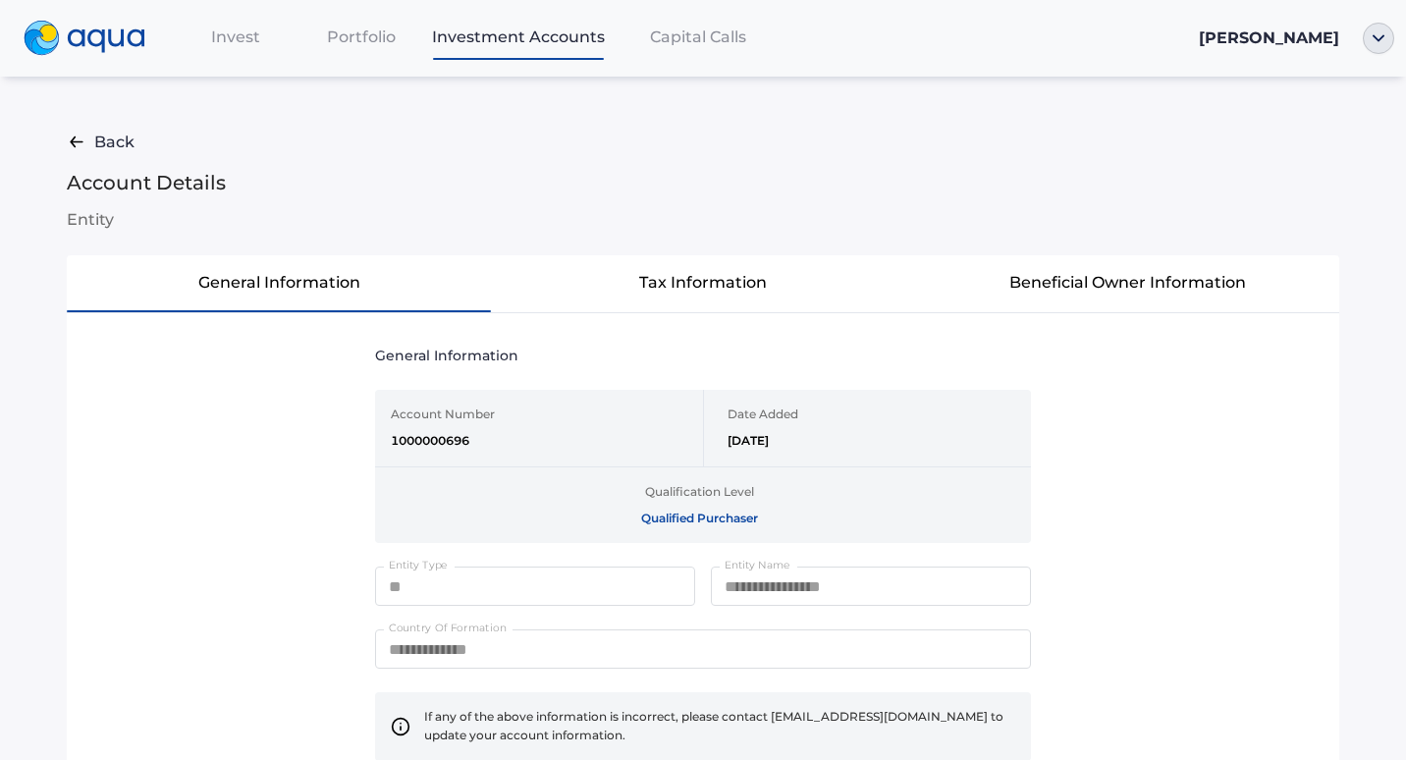
scroll to position [80, 0]
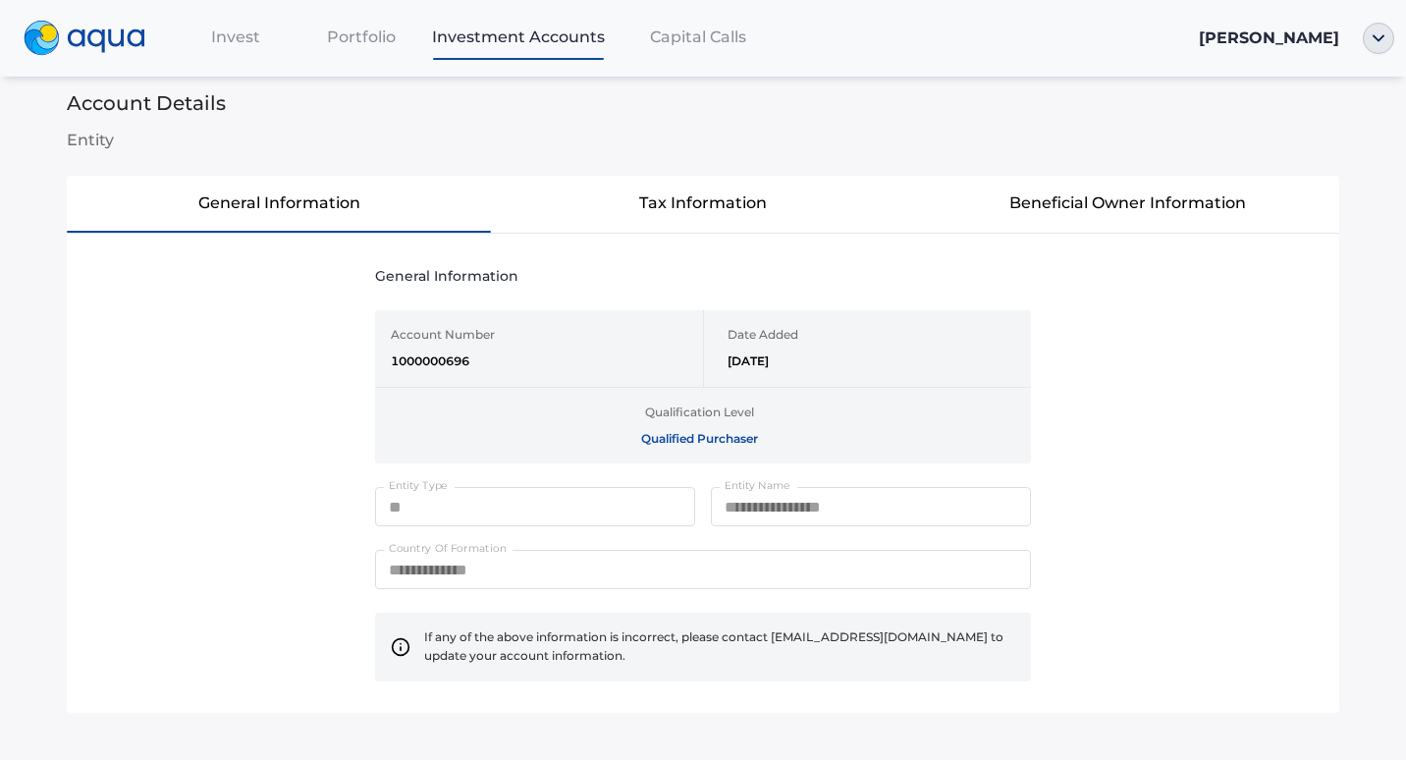
click at [1156, 205] on button "Beneficial Owner Information" at bounding box center [1127, 203] width 424 height 55
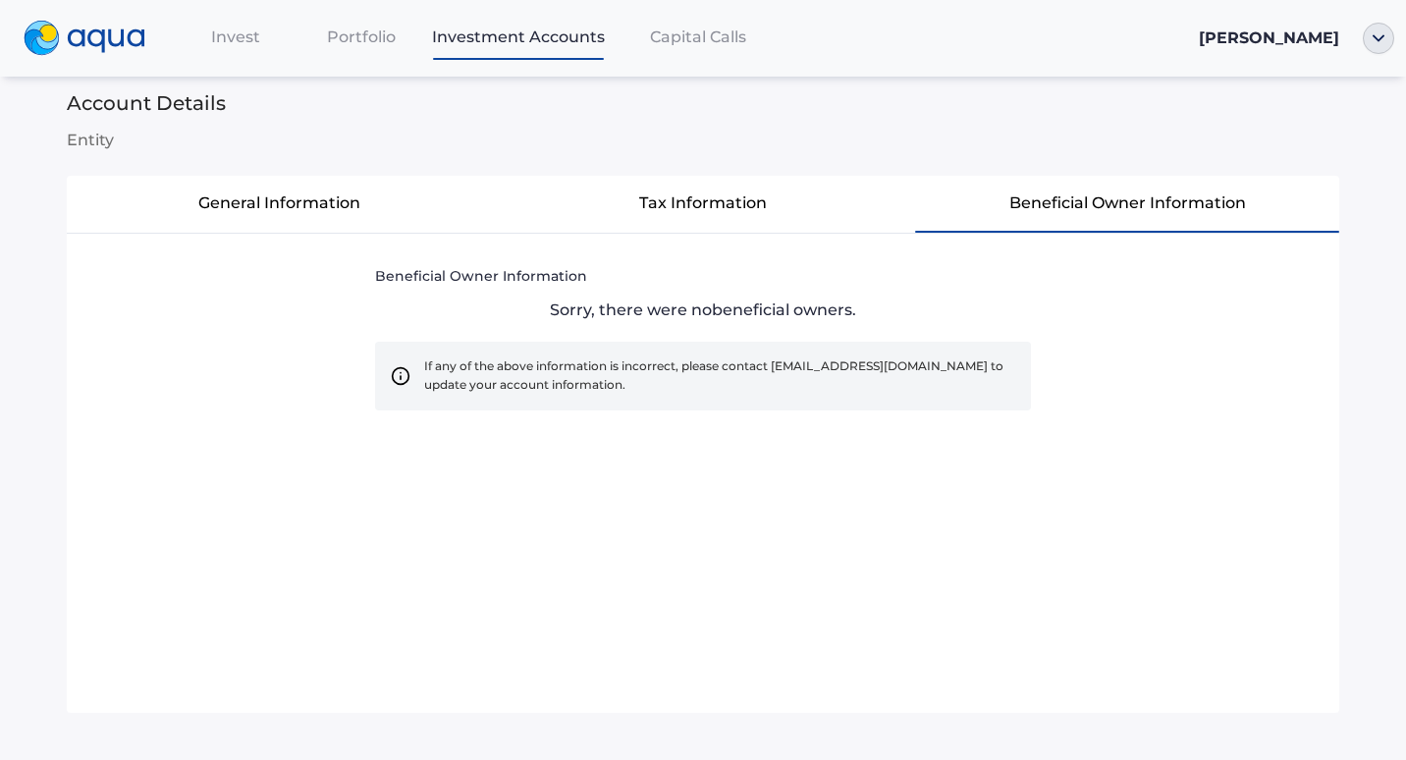
click at [278, 209] on button "General Information" at bounding box center [279, 203] width 424 height 55
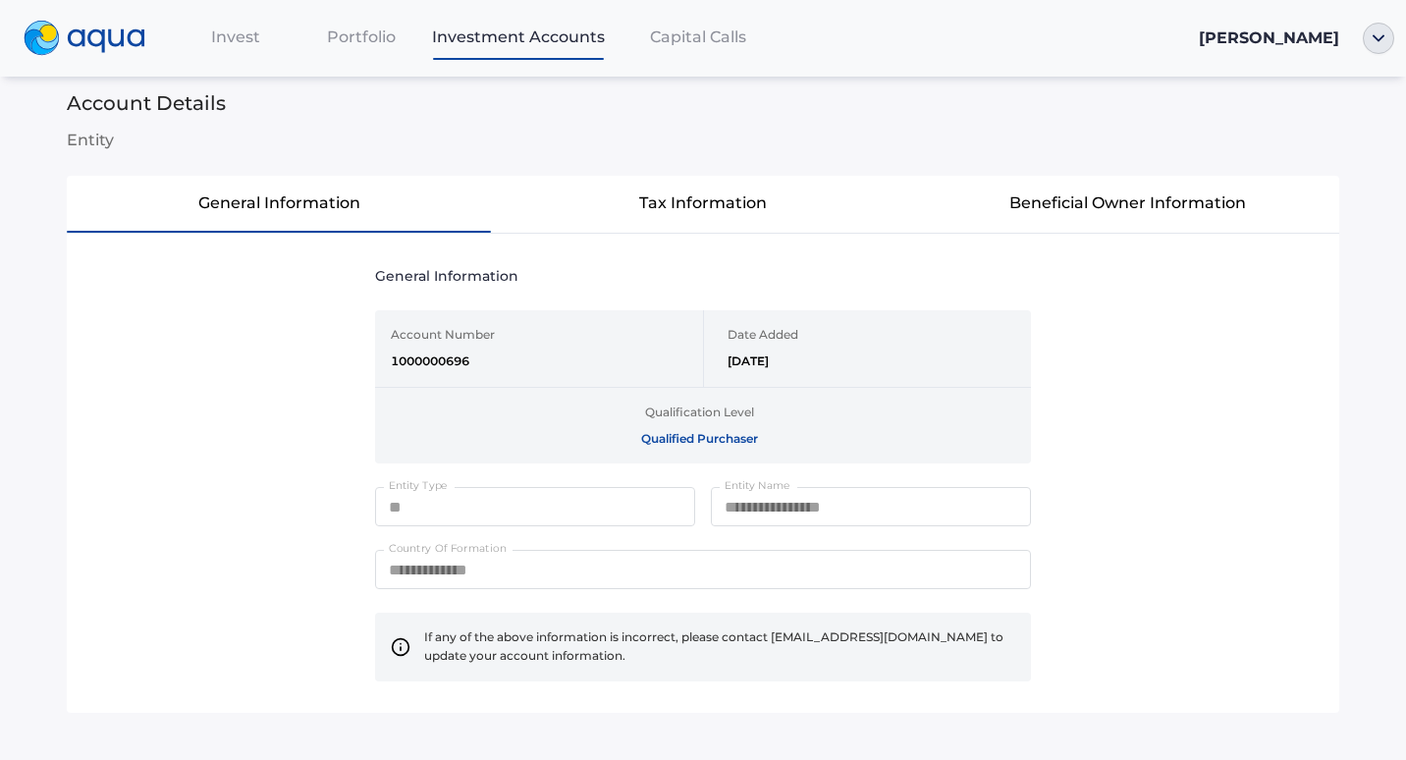
click at [385, 40] on span "Portfolio" at bounding box center [361, 36] width 69 height 19
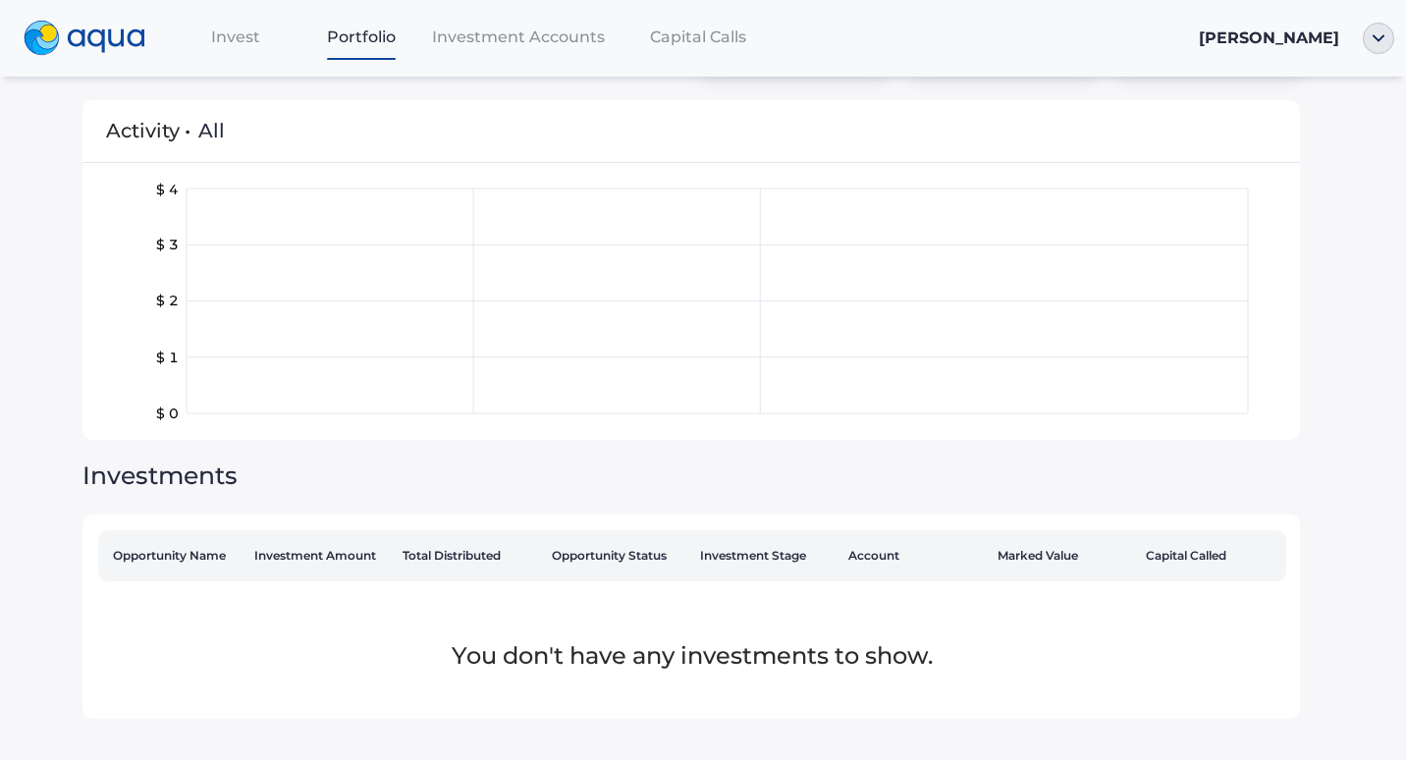
scroll to position [33, 0]
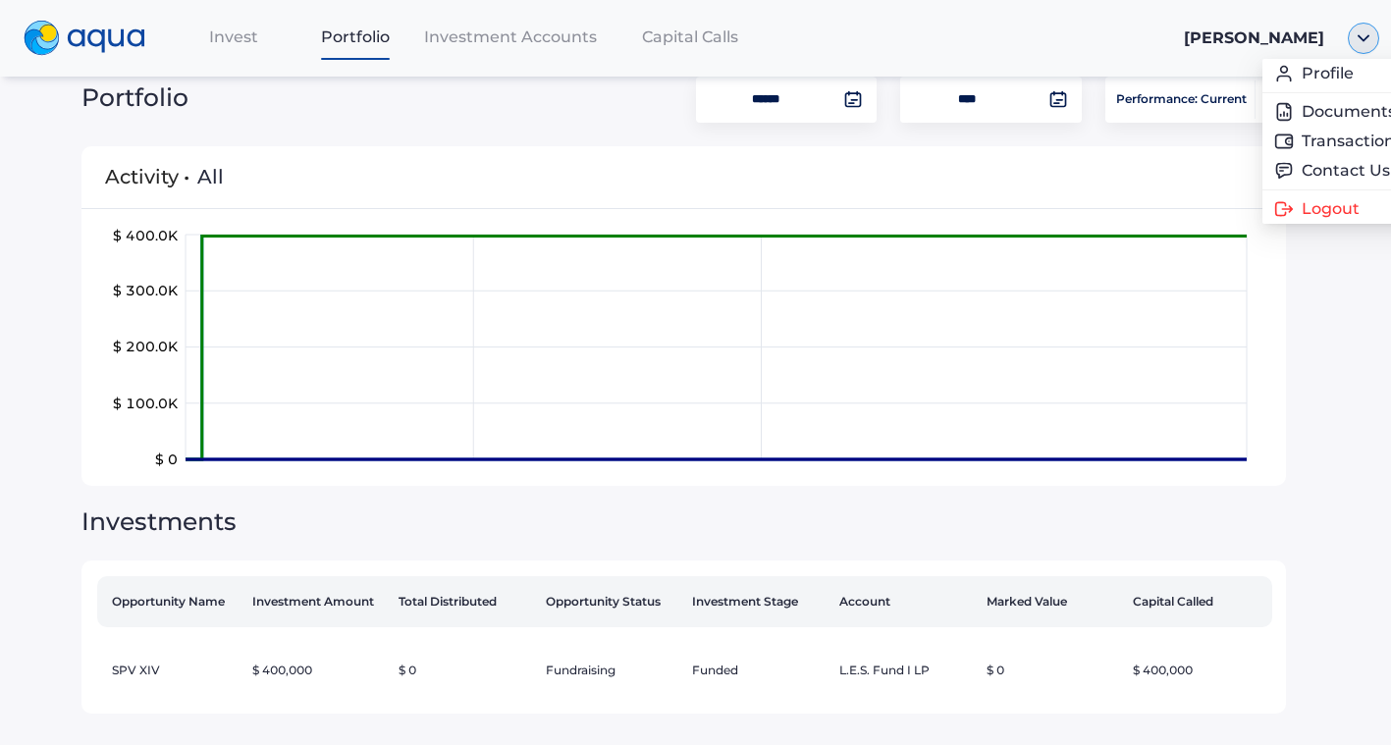
click at [1378, 43] on img "button" at bounding box center [1363, 38] width 31 height 31
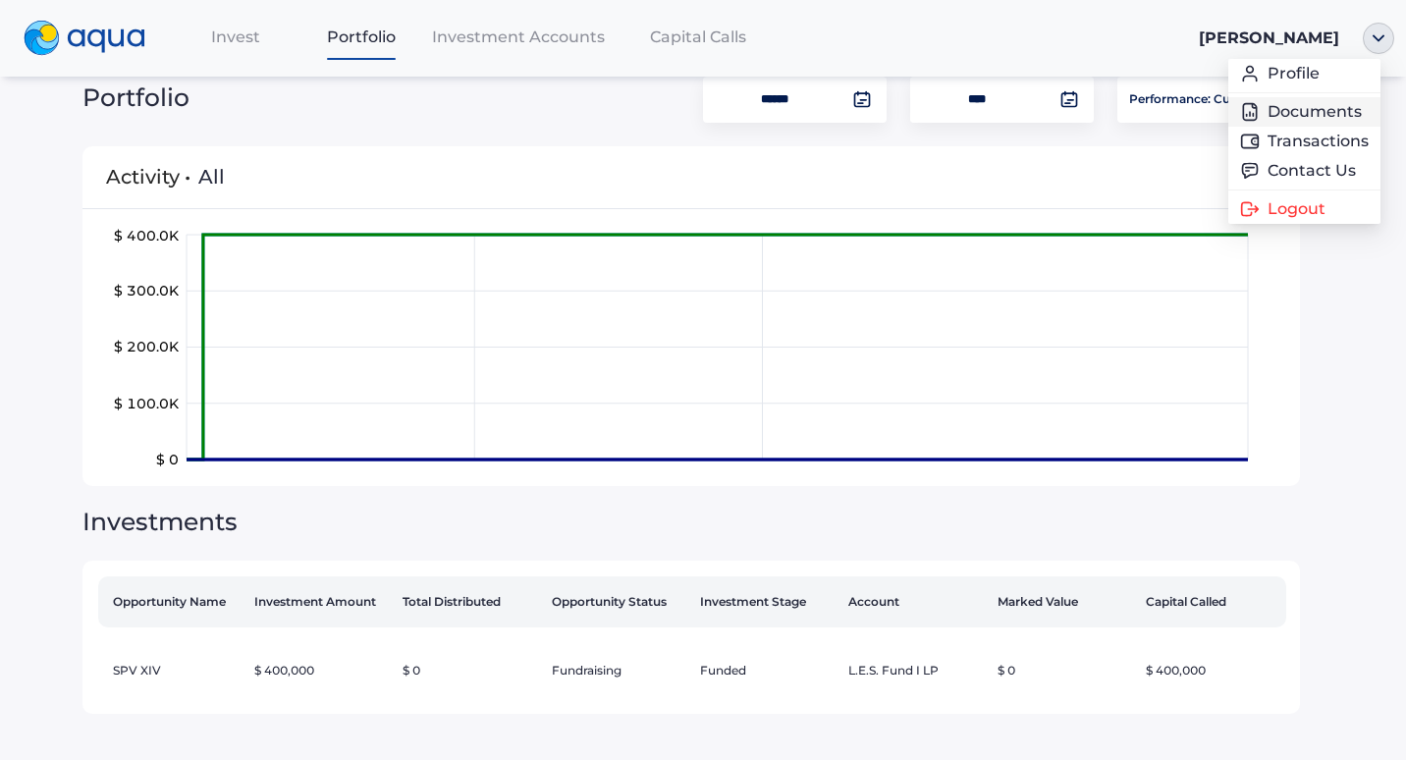
click at [1305, 112] on link "Documents" at bounding box center [1304, 112] width 129 height 20
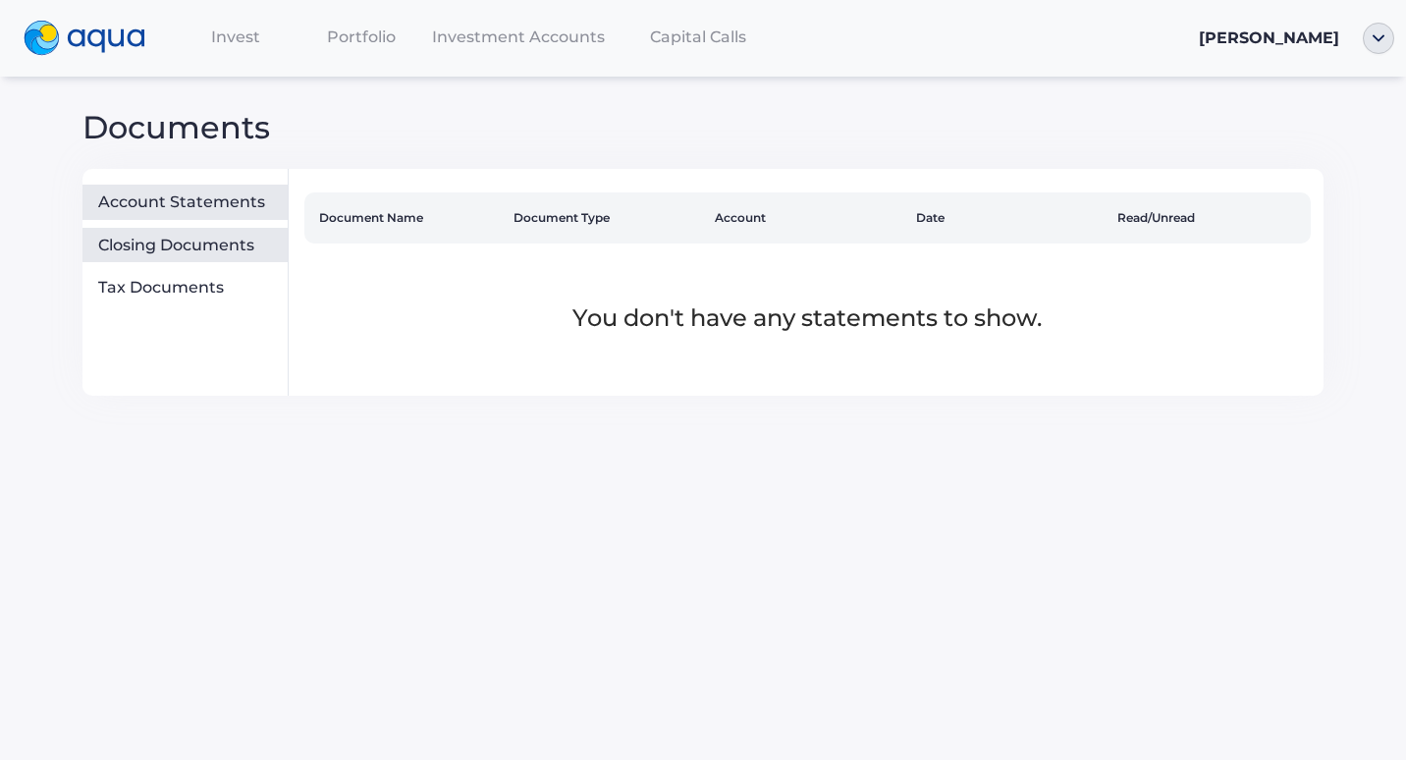
click at [224, 244] on div "Closing Documents" at bounding box center [189, 246] width 183 height 20
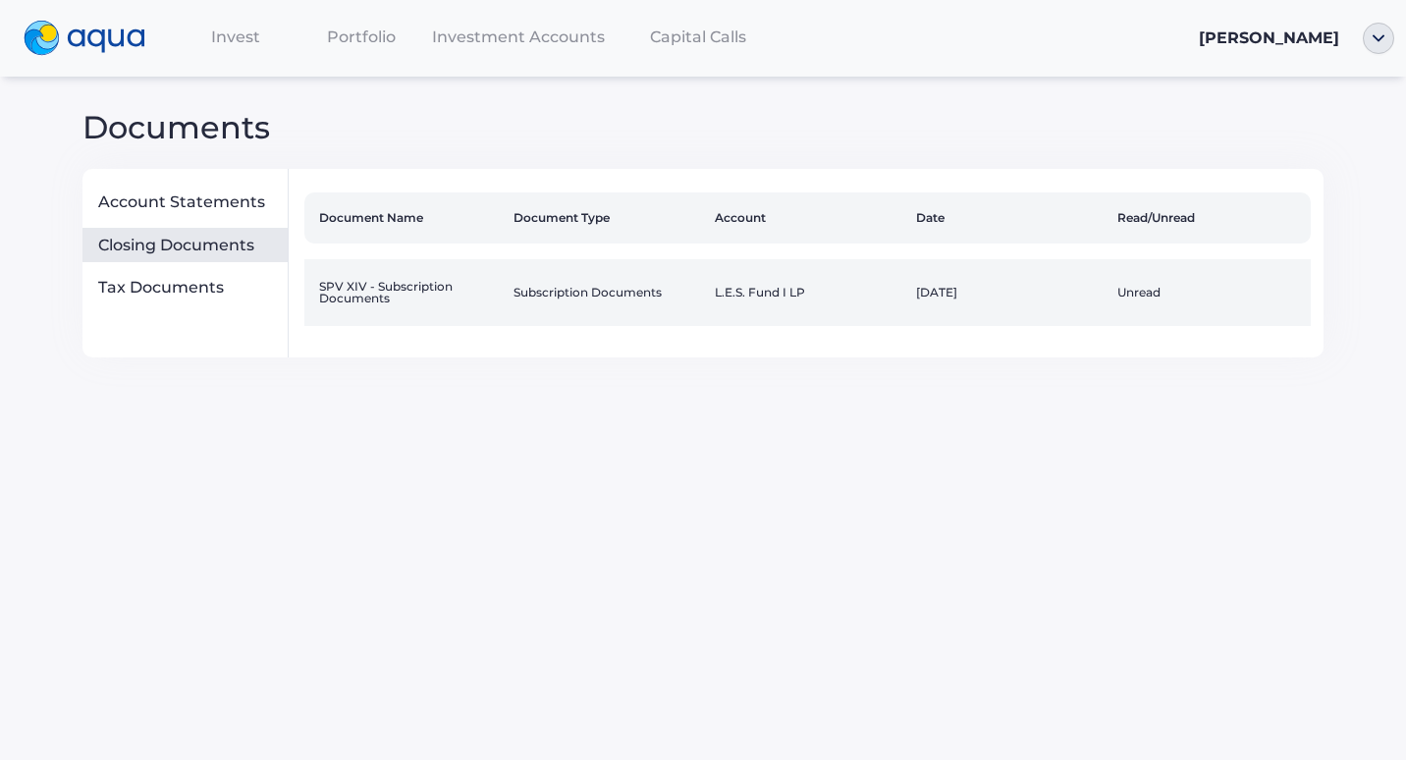
click at [396, 295] on td "SPV XIV - Subscription Documents" at bounding box center [404, 292] width 201 height 67
